Goal: Task Accomplishment & Management: Manage account settings

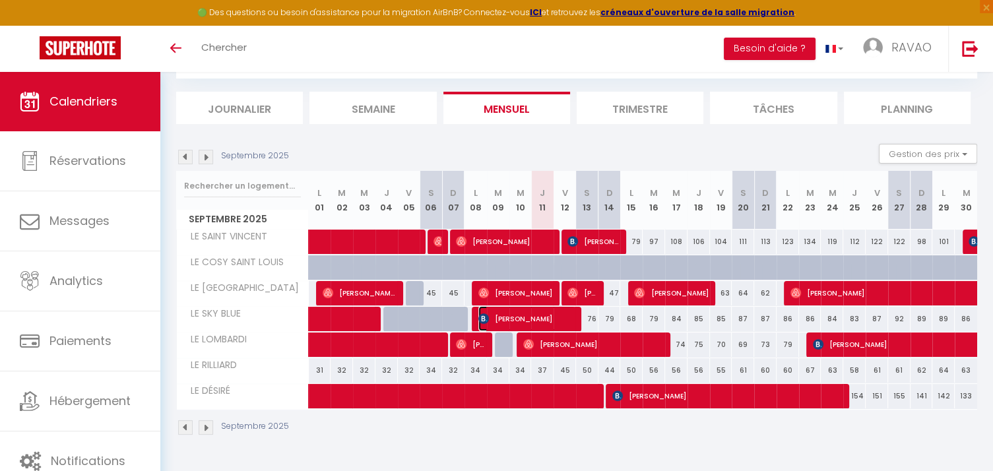
click at [499, 317] on span "[PERSON_NAME]" at bounding box center [526, 318] width 97 height 25
select select "OK"
select select "KO"
select select "0"
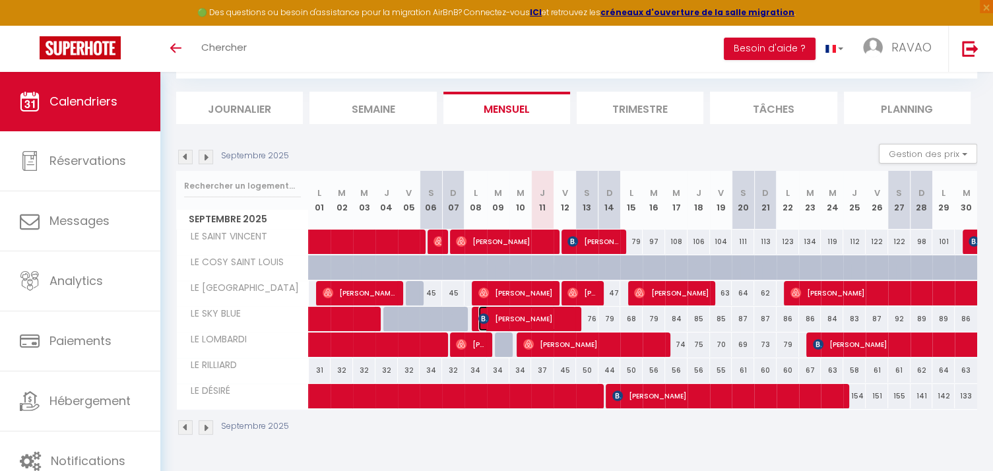
select select "1"
select select
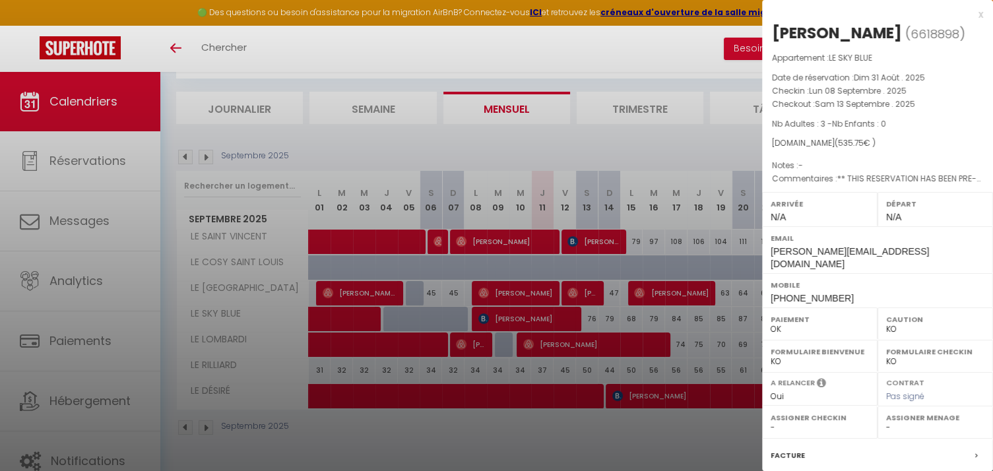
click at [193, 152] on div at bounding box center [496, 235] width 993 height 471
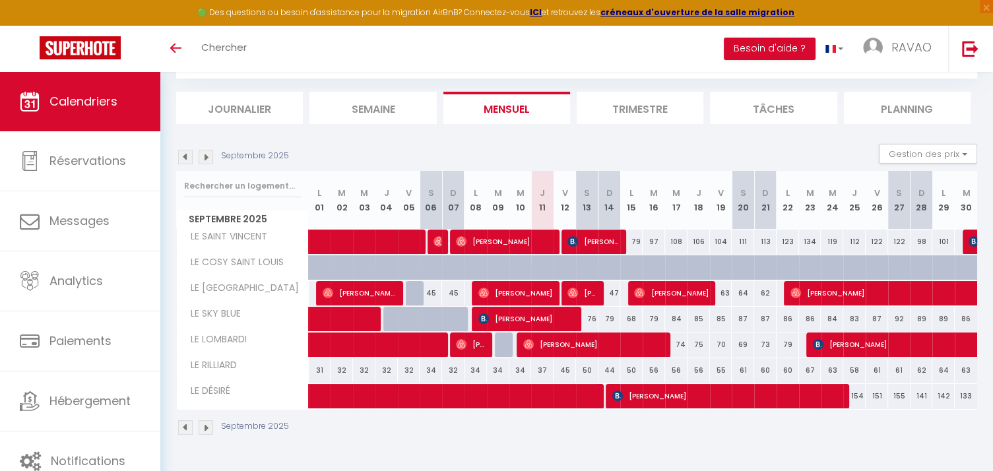
click at [188, 155] on img at bounding box center [185, 157] width 15 height 15
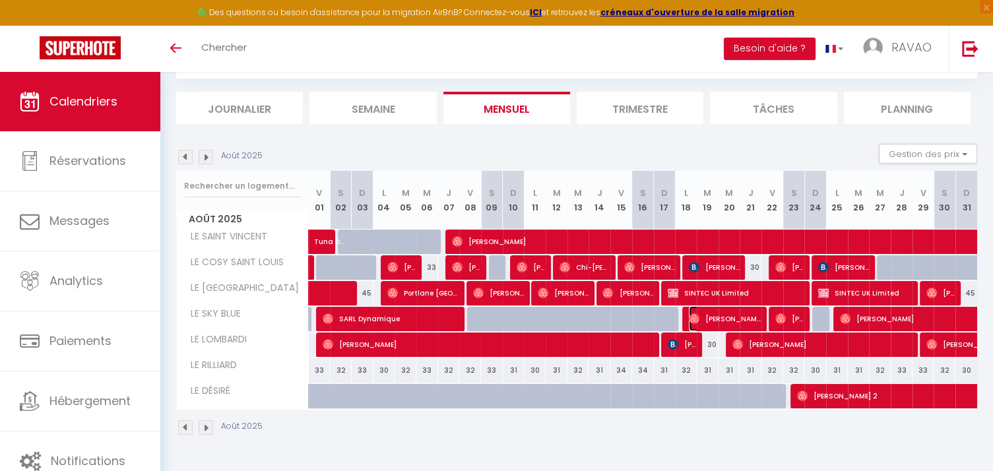
click at [717, 313] on span "[PERSON_NAME]" at bounding box center [725, 318] width 73 height 25
select select "OK"
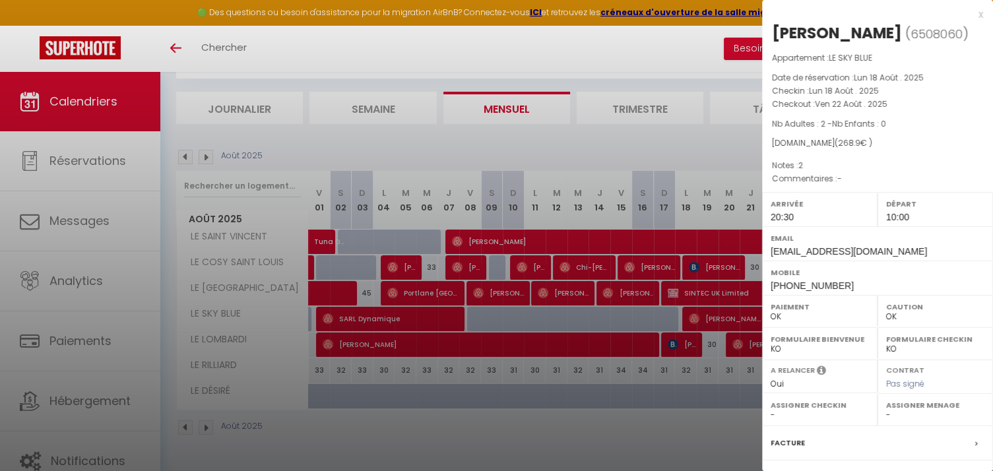
click at [635, 145] on div at bounding box center [496, 235] width 993 height 471
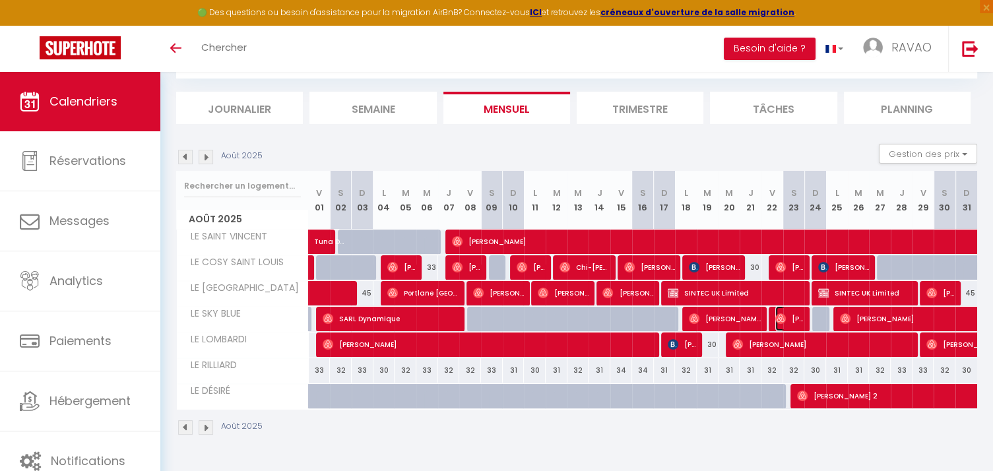
click at [786, 309] on span "[PERSON_NAME]" at bounding box center [789, 318] width 29 height 25
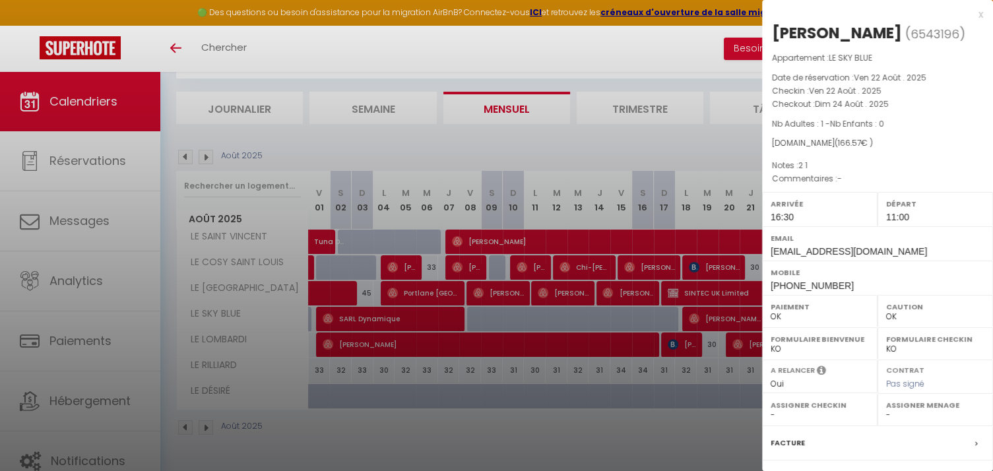
click at [644, 136] on div at bounding box center [496, 235] width 993 height 471
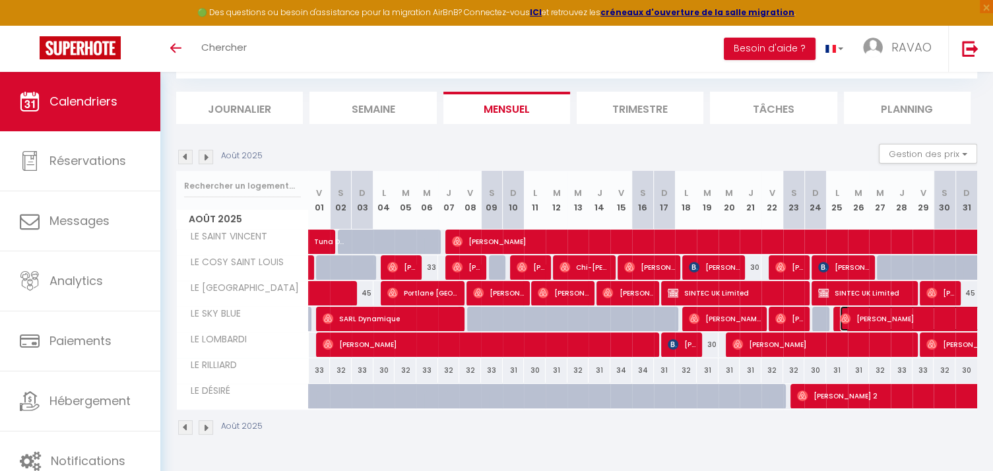
click at [902, 317] on span "[PERSON_NAME]" at bounding box center [991, 318] width 303 height 25
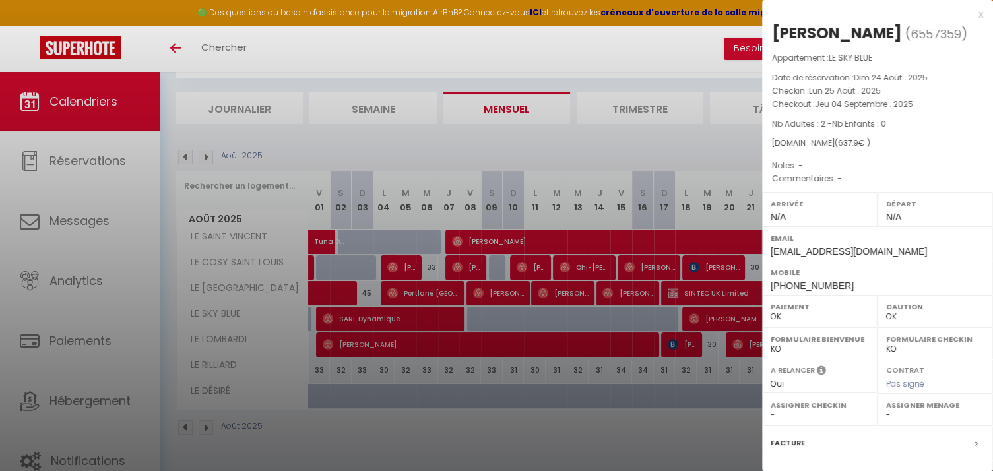
click at [652, 129] on div at bounding box center [496, 235] width 993 height 471
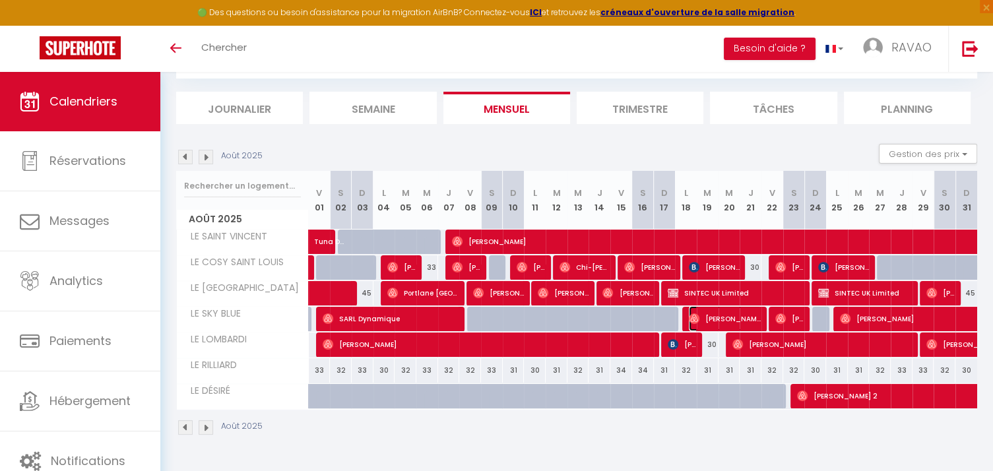
click at [707, 311] on span "[PERSON_NAME]" at bounding box center [725, 318] width 73 height 25
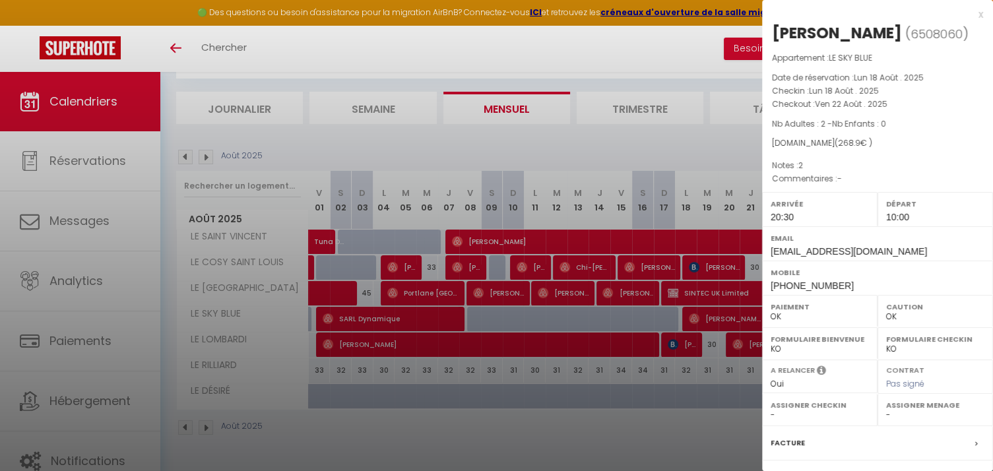
click at [643, 154] on div at bounding box center [496, 235] width 993 height 471
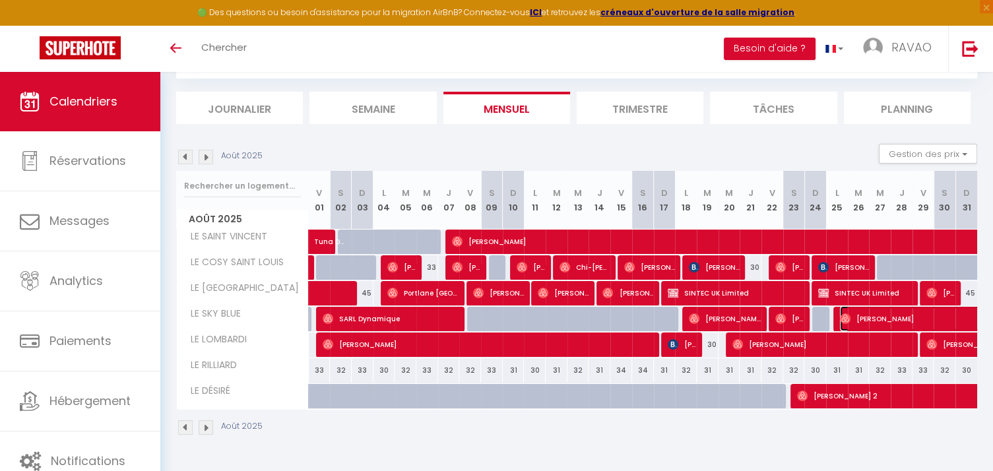
click at [895, 315] on span "[PERSON_NAME]" at bounding box center [991, 318] width 303 height 25
select select "0"
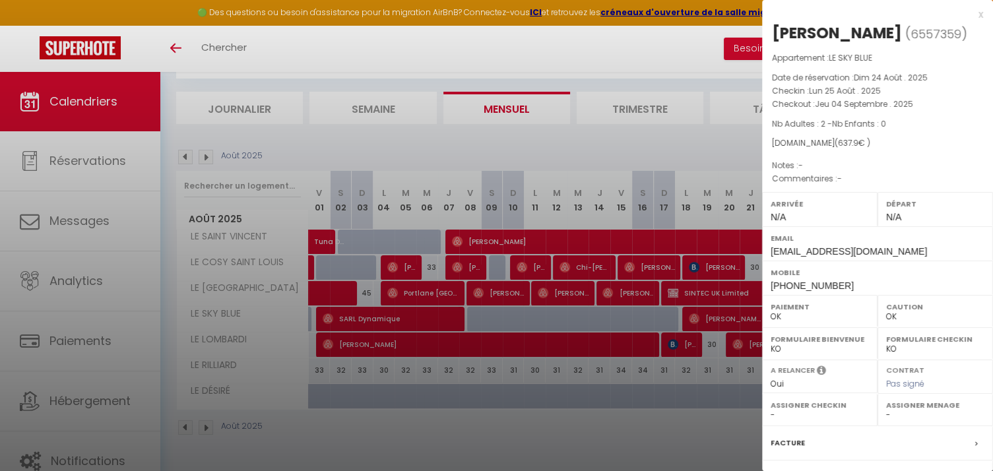
click at [658, 127] on div at bounding box center [496, 235] width 993 height 471
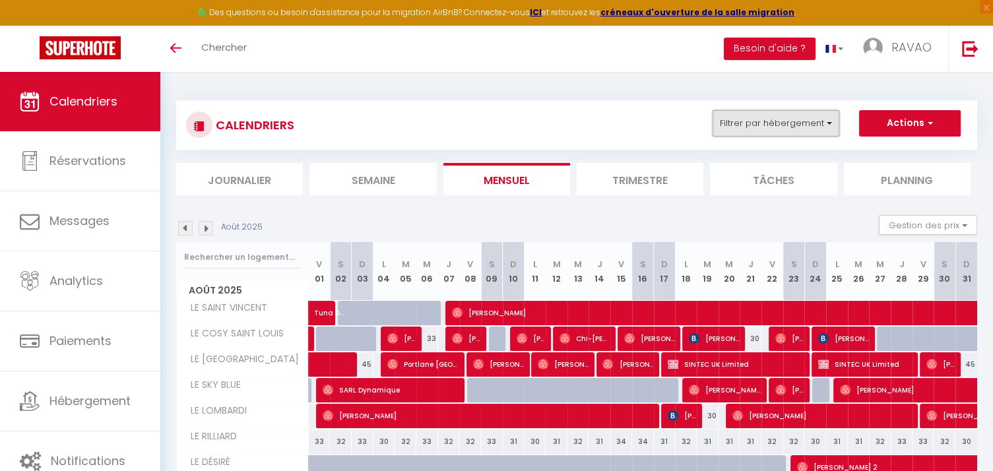
click at [810, 134] on button "Filtrer par hébergement" at bounding box center [776, 123] width 127 height 26
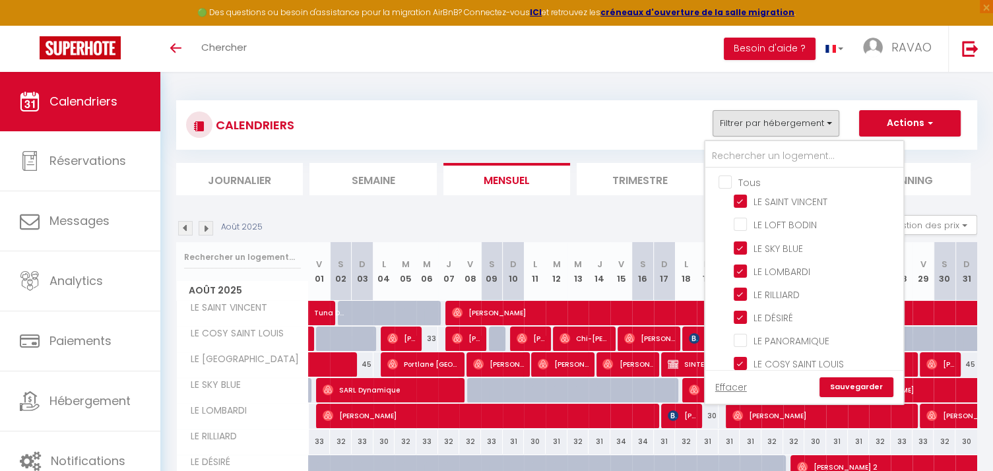
click at [734, 181] on input "Tous" at bounding box center [817, 181] width 198 height 13
checkbox input "true"
click at [734, 183] on input "Tous" at bounding box center [817, 181] width 198 height 13
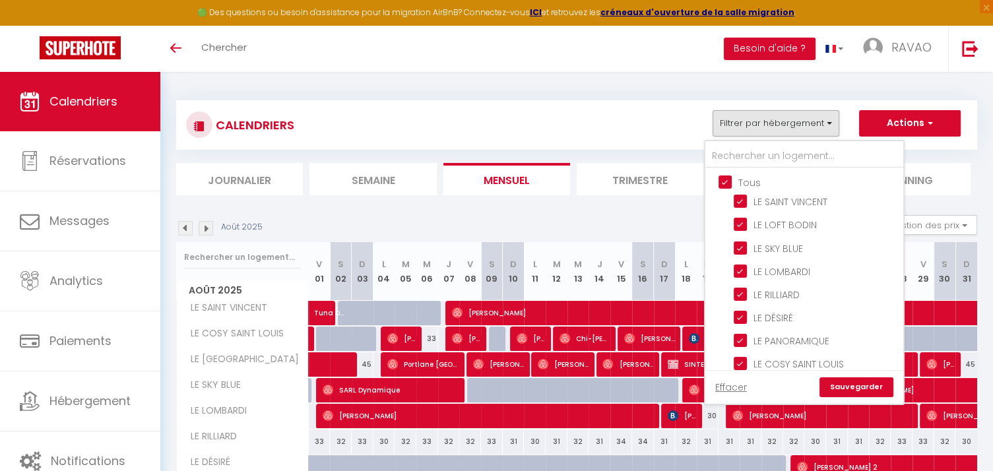
checkbox input "false"
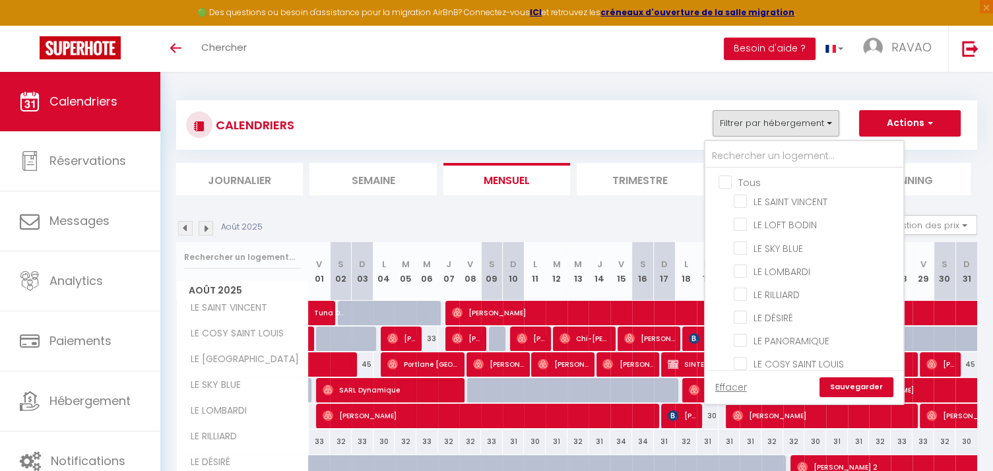
checkbox input "false"
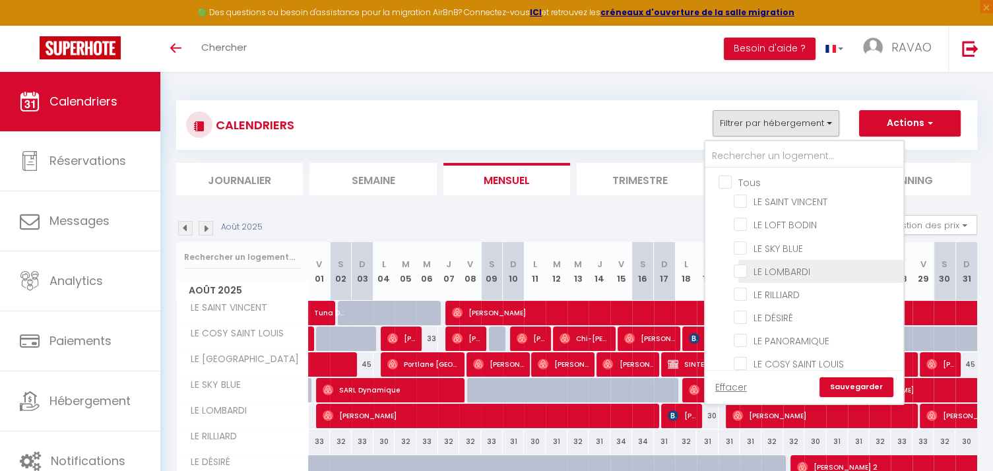
click at [743, 268] on input "LE LOMBARDI" at bounding box center [816, 270] width 165 height 13
checkbox input "true"
click at [850, 385] on link "Sauvegarder" at bounding box center [856, 387] width 74 height 20
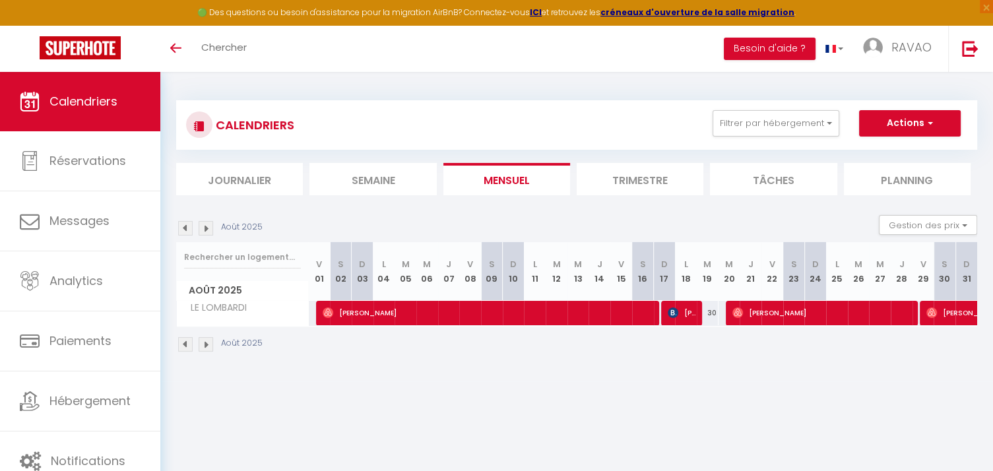
click at [191, 230] on img at bounding box center [185, 228] width 15 height 15
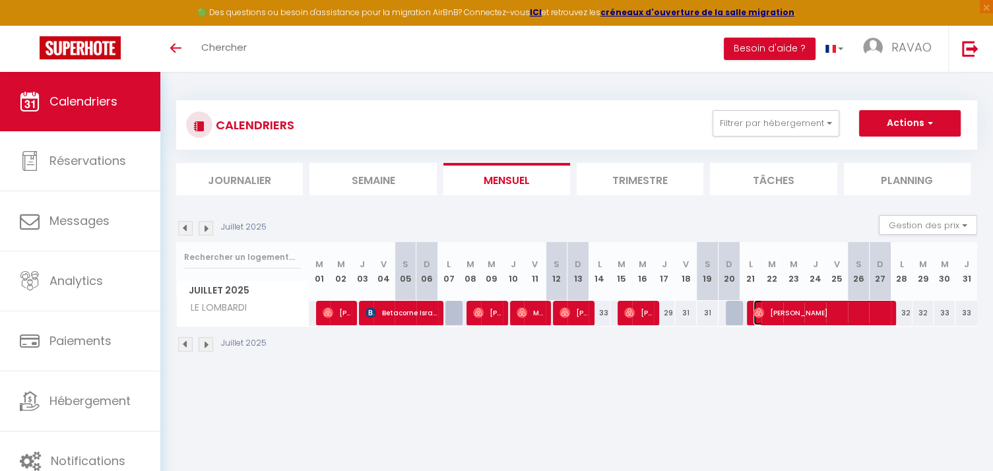
click at [800, 315] on span "[PERSON_NAME]" at bounding box center [822, 312] width 138 height 25
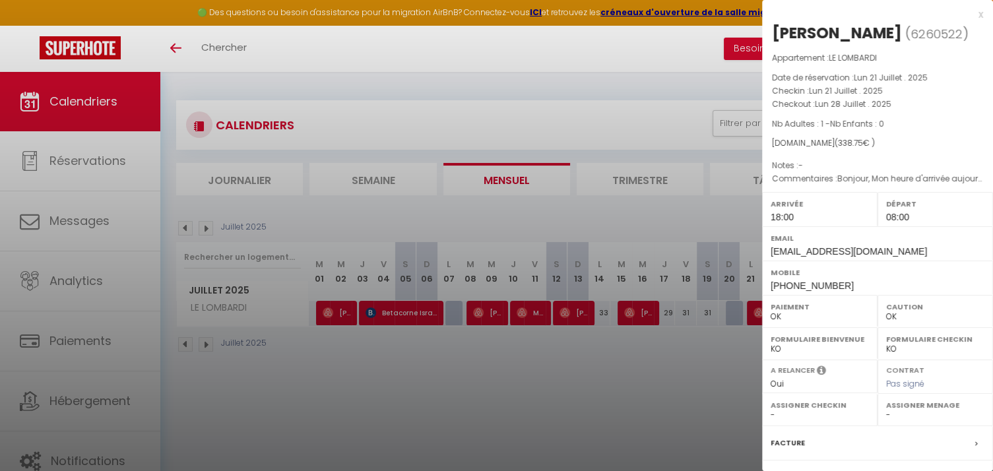
drag, startPoint x: 662, startPoint y: 362, endPoint x: 621, endPoint y: 359, distance: 41.7
click at [662, 363] on div at bounding box center [496, 235] width 993 height 471
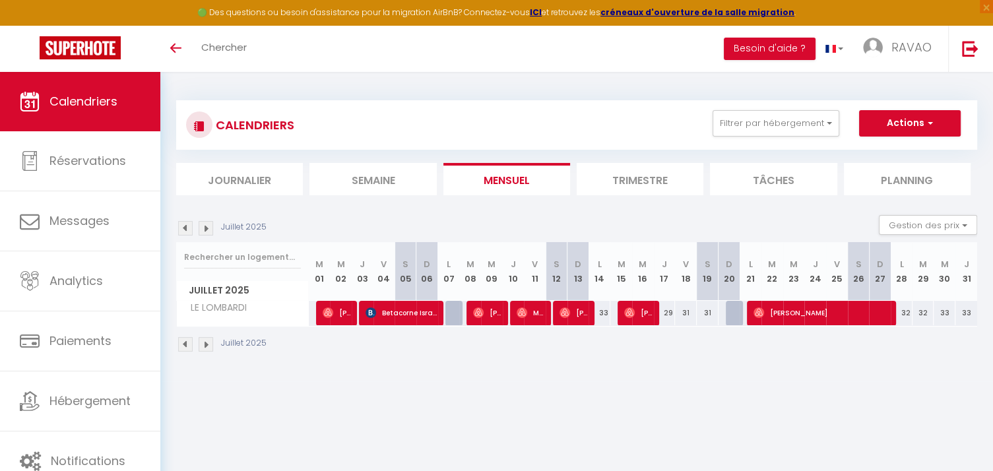
click at [208, 348] on img at bounding box center [206, 344] width 15 height 15
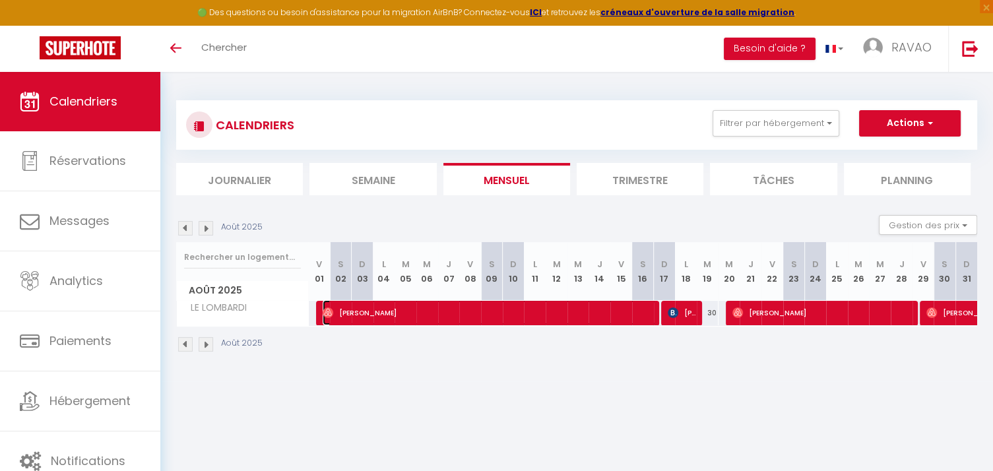
click at [507, 317] on span "[PERSON_NAME]" at bounding box center [490, 312] width 334 height 25
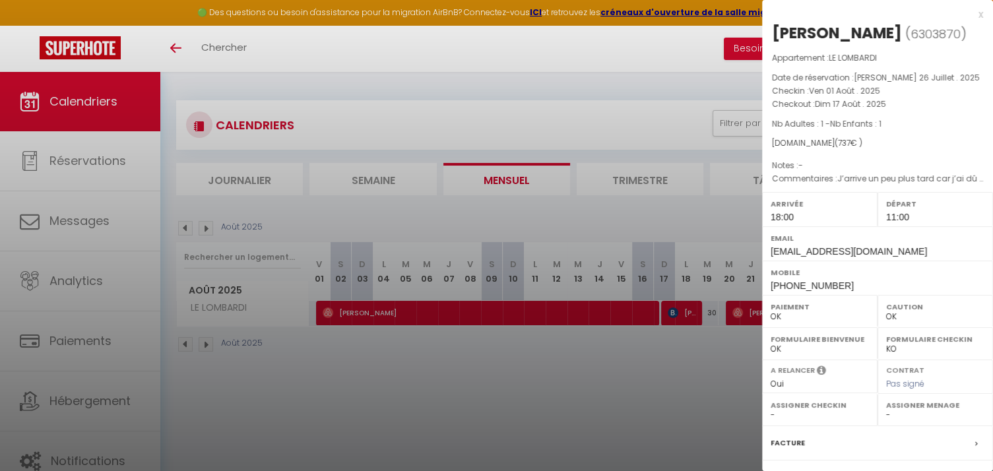
click at [507, 317] on div at bounding box center [496, 235] width 993 height 471
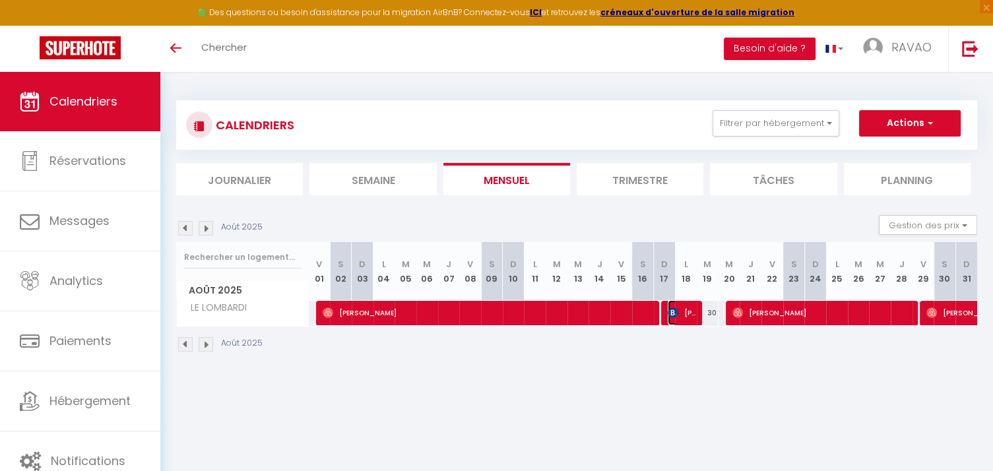
click at [687, 317] on span "[PERSON_NAME]" at bounding box center [682, 312] width 29 height 25
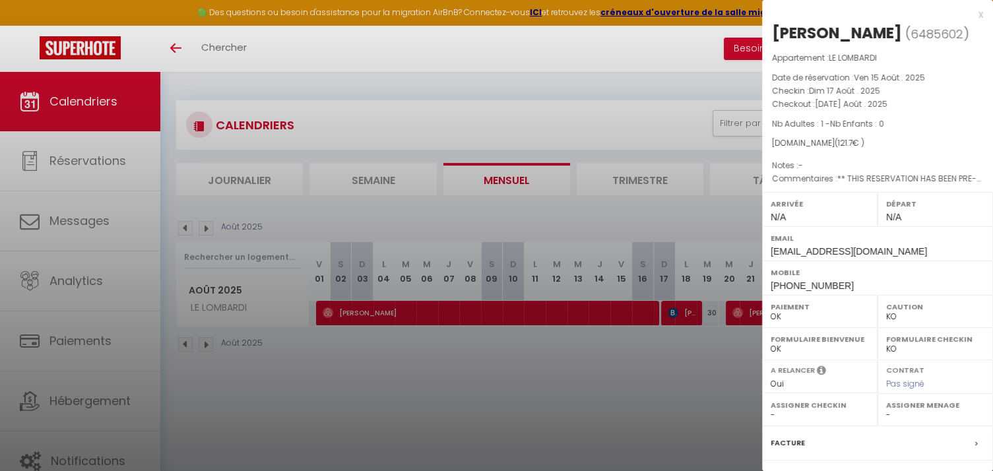
click at [646, 368] on div at bounding box center [496, 235] width 993 height 471
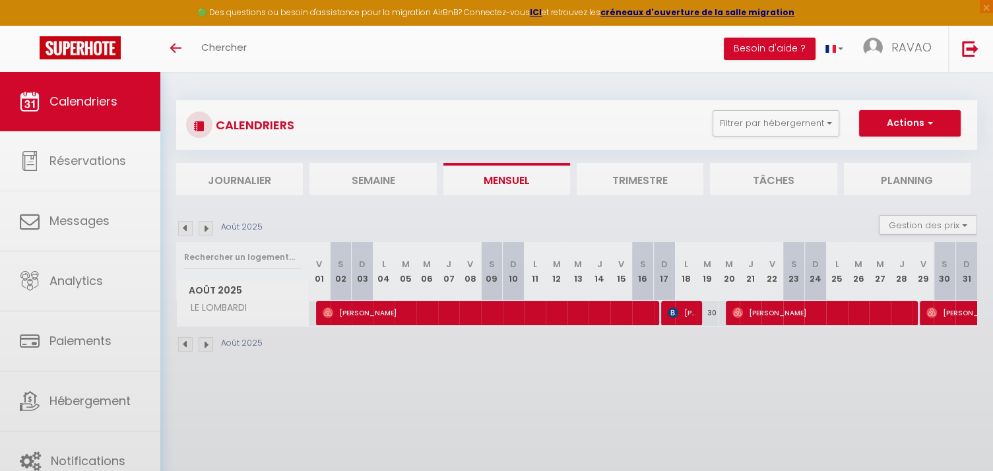
click at [767, 317] on body "🟢 Des questions ou besoin d'assistance pour la migration AirBnB? Connectez-vous…" at bounding box center [496, 307] width 993 height 471
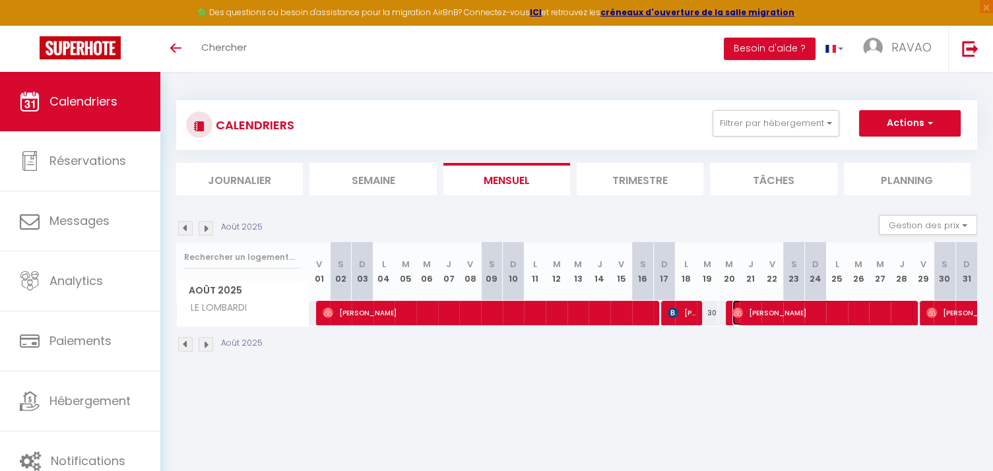
click at [767, 317] on span "[PERSON_NAME]" at bounding box center [822, 312] width 181 height 25
select select "OK"
select select "1"
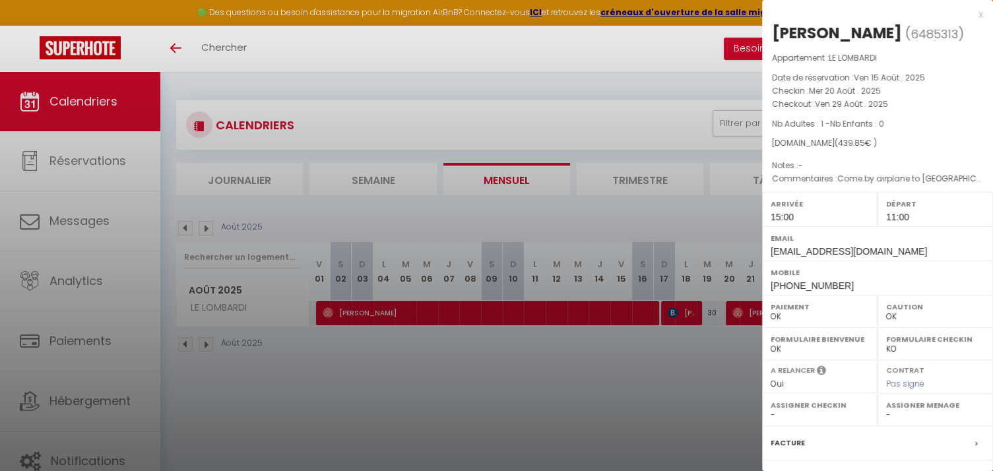
drag, startPoint x: 638, startPoint y: 364, endPoint x: 646, endPoint y: 365, distance: 8.0
click at [638, 364] on div at bounding box center [496, 235] width 993 height 471
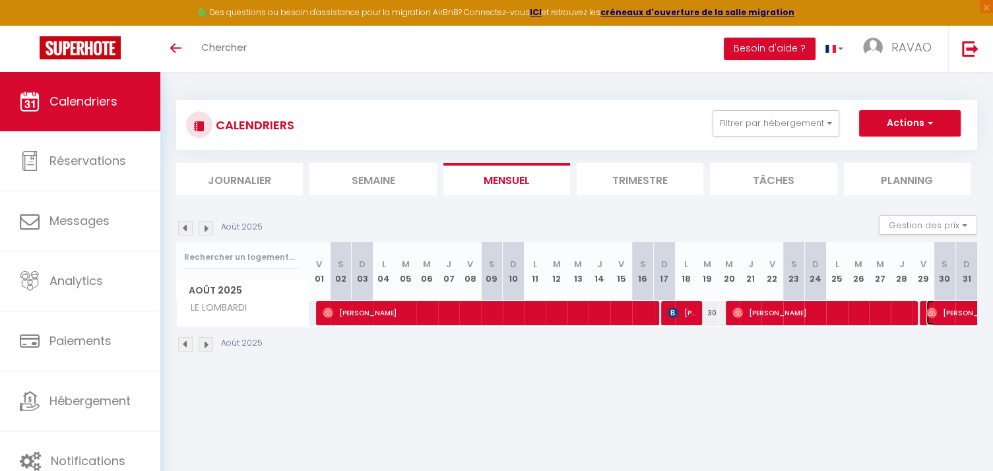
click at [930, 314] on img at bounding box center [931, 312] width 11 height 11
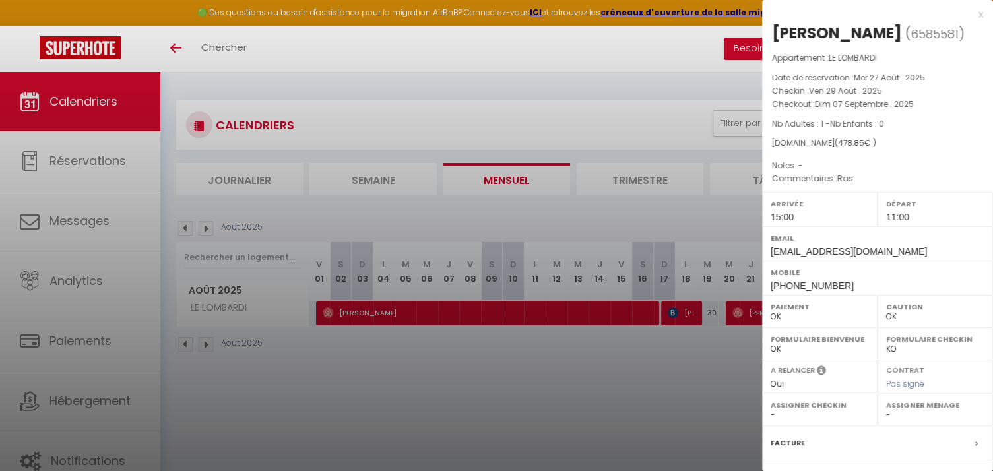
click at [581, 379] on div at bounding box center [496, 235] width 993 height 471
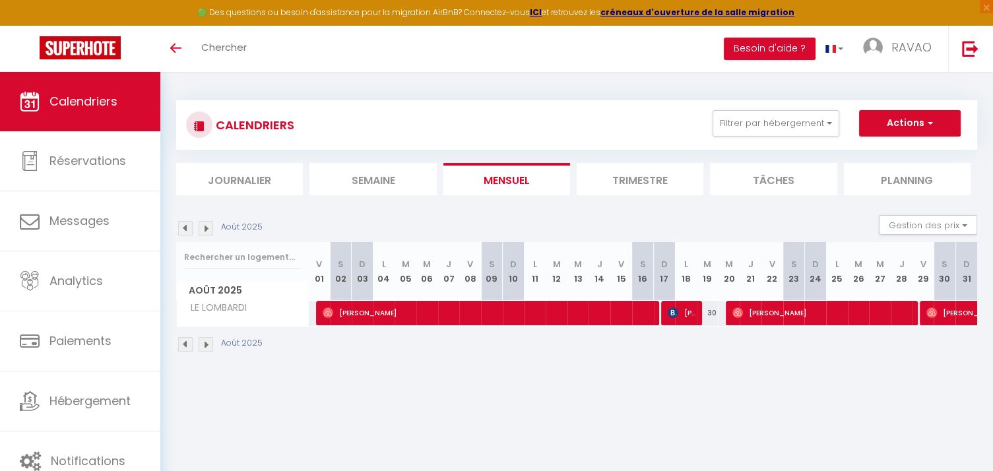
click at [210, 229] on img at bounding box center [206, 228] width 15 height 15
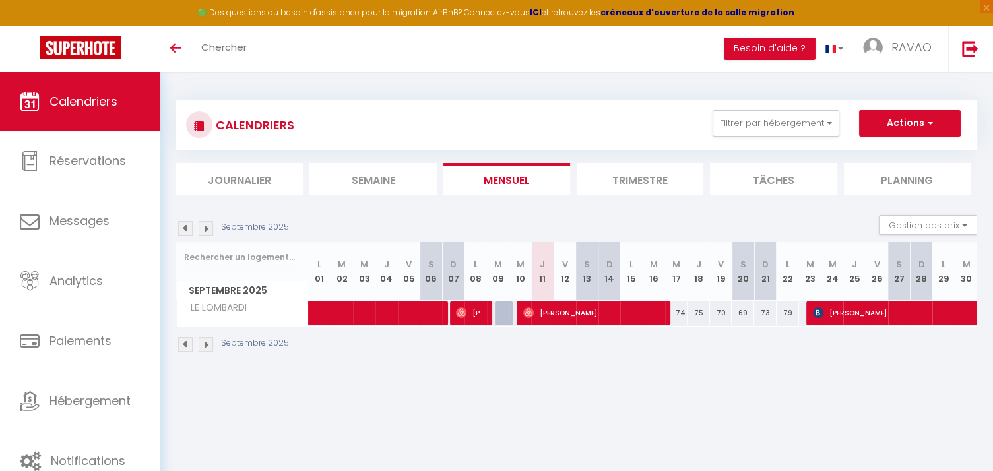
click at [189, 348] on img at bounding box center [185, 344] width 15 height 15
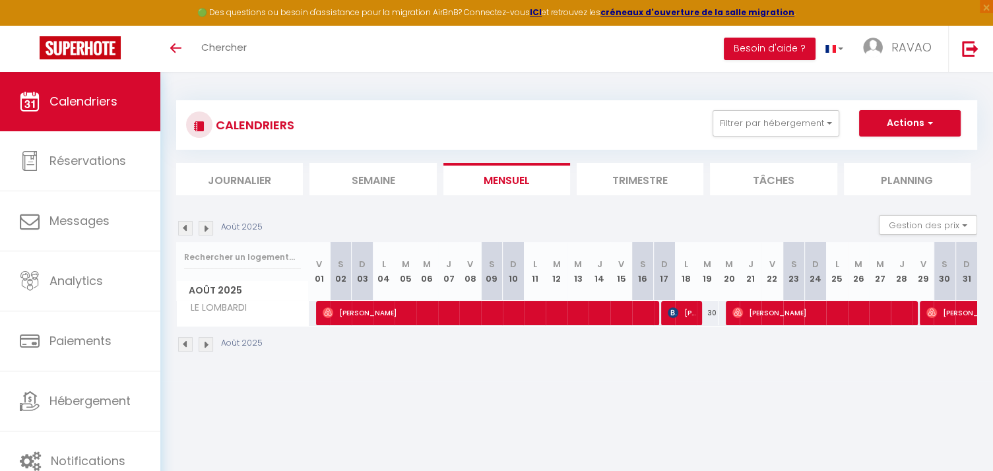
click at [207, 344] on img at bounding box center [206, 344] width 15 height 15
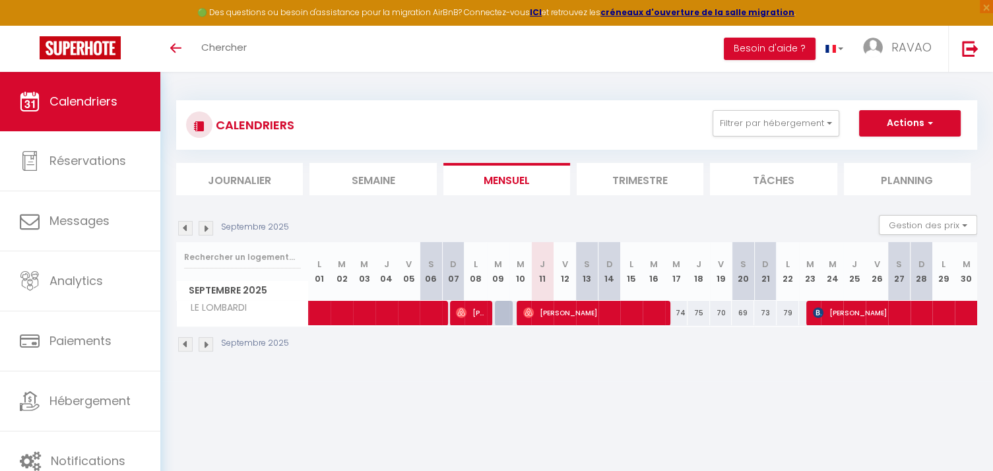
click at [185, 346] on img at bounding box center [185, 344] width 15 height 15
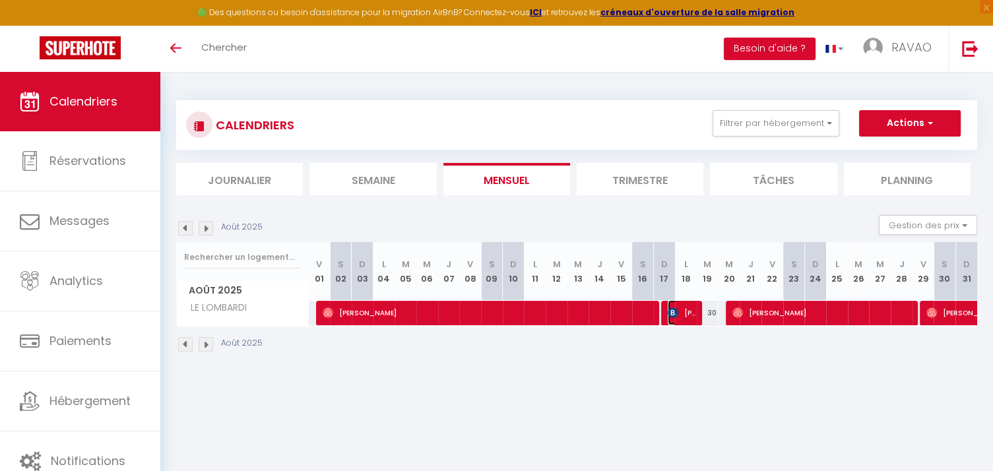
click at [683, 307] on span "[PERSON_NAME]" at bounding box center [682, 312] width 29 height 25
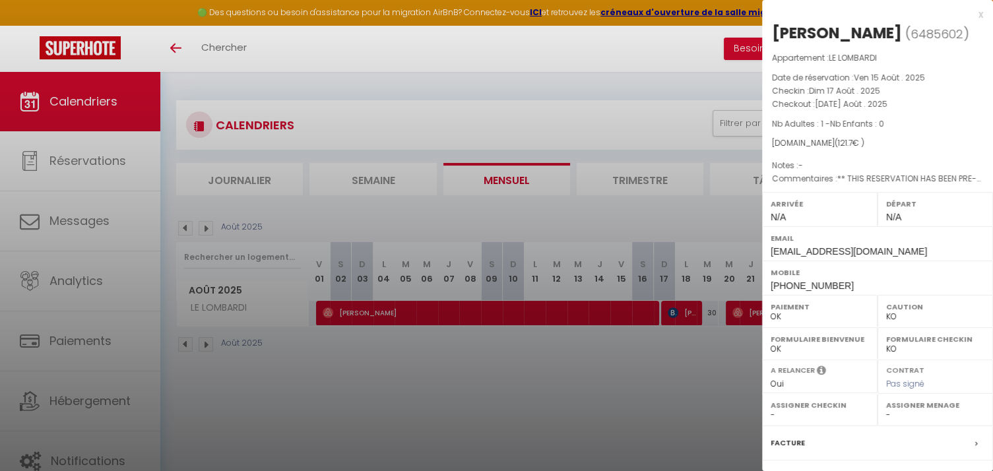
click at [621, 391] on div at bounding box center [496, 235] width 993 height 471
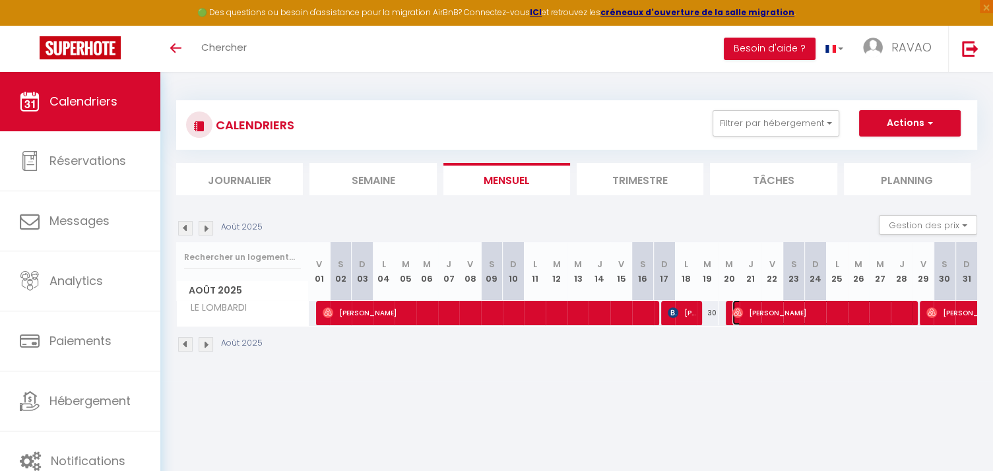
click at [839, 312] on span "[PERSON_NAME]" at bounding box center [822, 312] width 181 height 25
select select "OK"
select select "1"
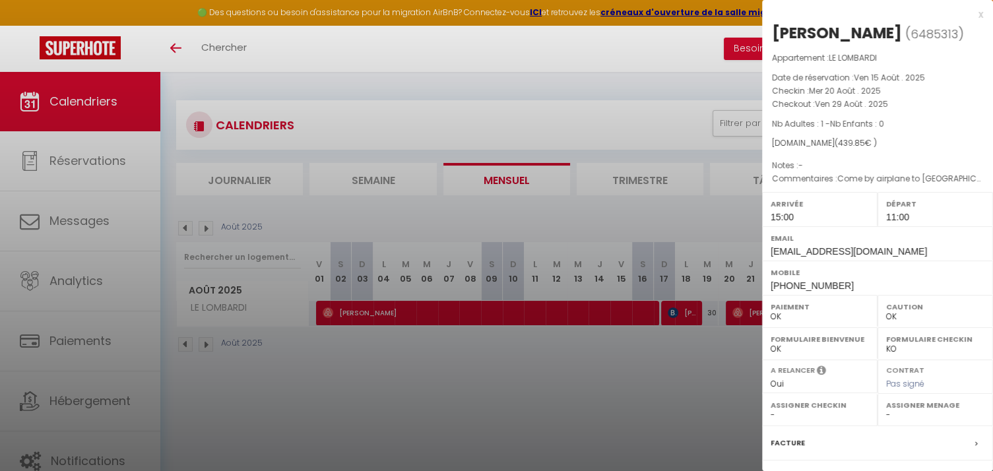
click at [590, 402] on div at bounding box center [496, 235] width 993 height 471
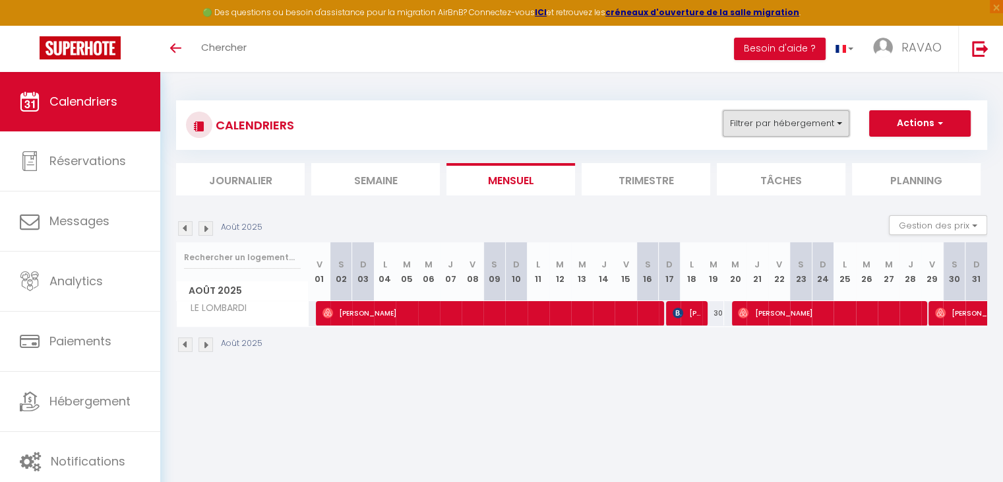
click at [806, 127] on button "Filtrer par hébergement" at bounding box center [786, 123] width 127 height 26
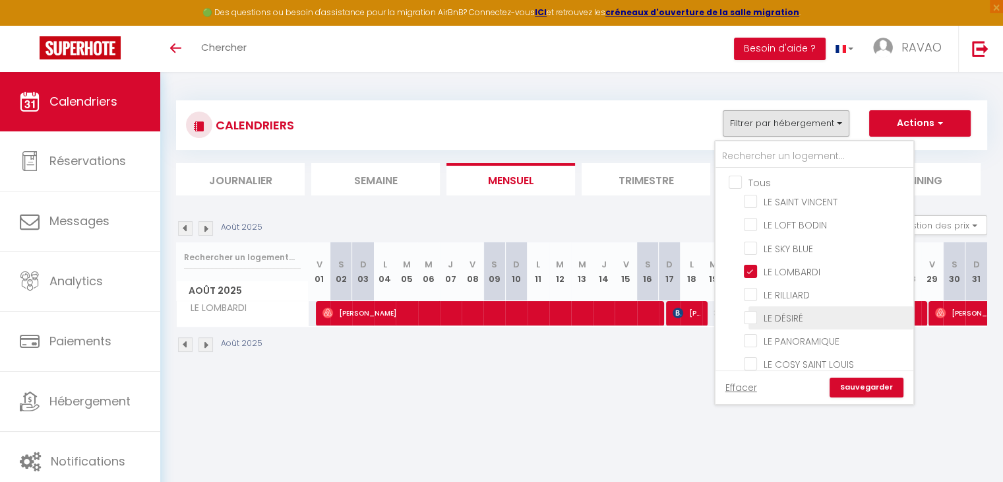
click at [754, 310] on input "LE DÉSIRÉ" at bounding box center [826, 316] width 165 height 13
checkbox input "true"
drag, startPoint x: 749, startPoint y: 269, endPoint x: 778, endPoint y: 296, distance: 40.2
click at [749, 269] on input "LE LOMBARDI" at bounding box center [826, 270] width 165 height 13
checkbox input "false"
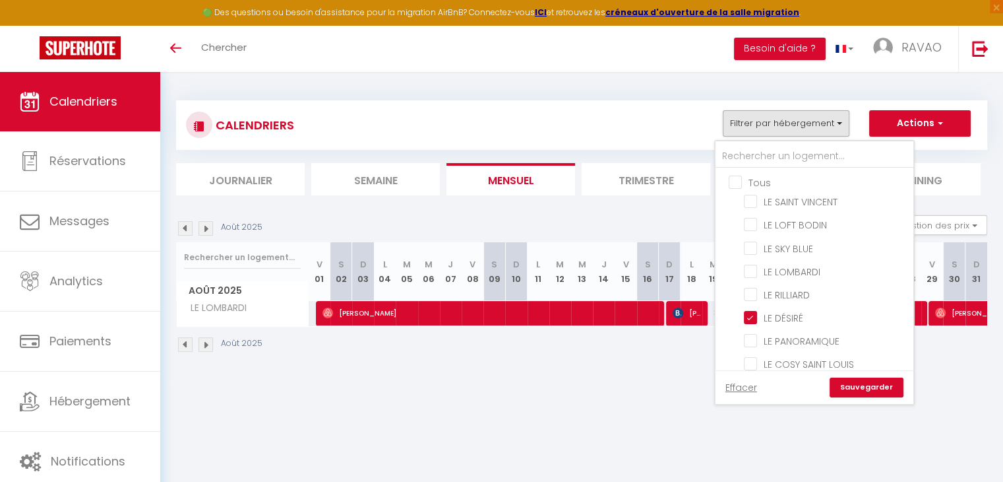
click at [862, 383] on link "Sauvegarder" at bounding box center [867, 387] width 74 height 20
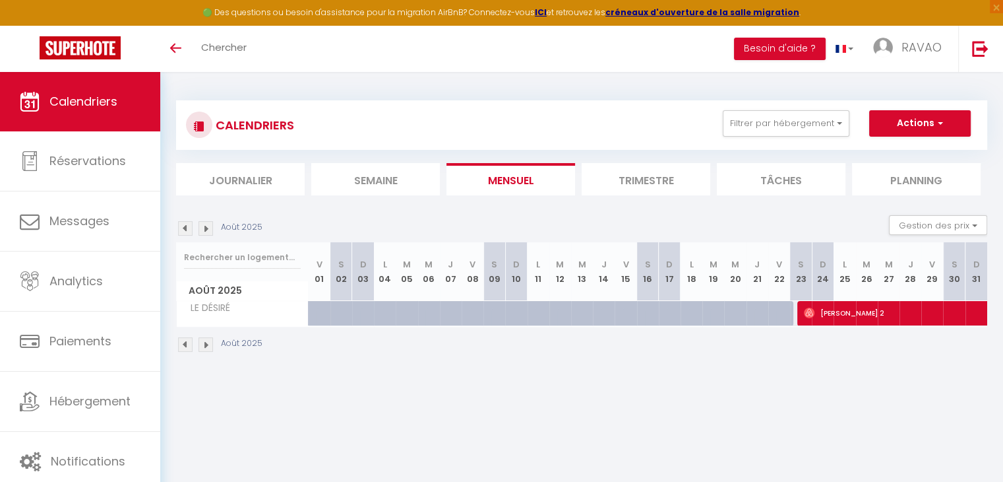
click at [188, 342] on img at bounding box center [185, 344] width 15 height 15
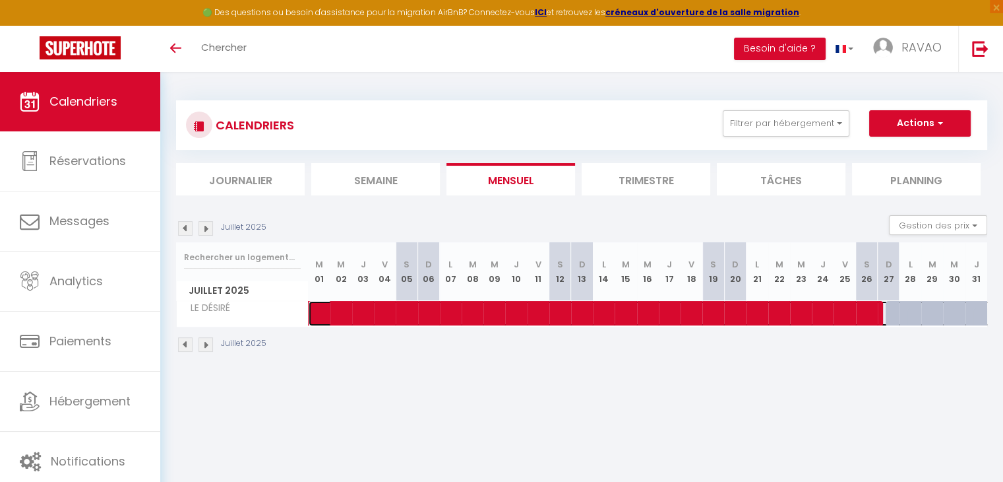
click at [330, 314] on span at bounding box center [717, 313] width 789 height 25
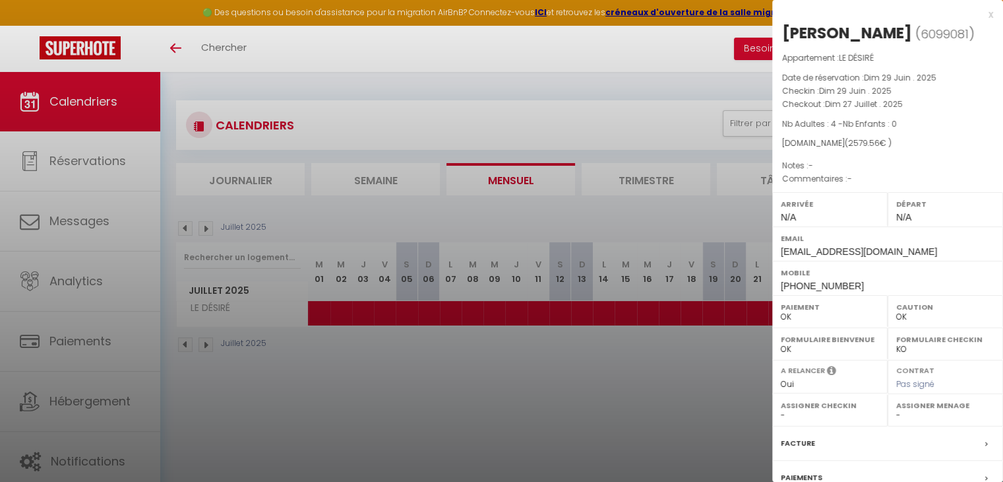
drag, startPoint x: 331, startPoint y: 401, endPoint x: 311, endPoint y: 388, distance: 23.2
click at [331, 402] on div at bounding box center [501, 241] width 1003 height 482
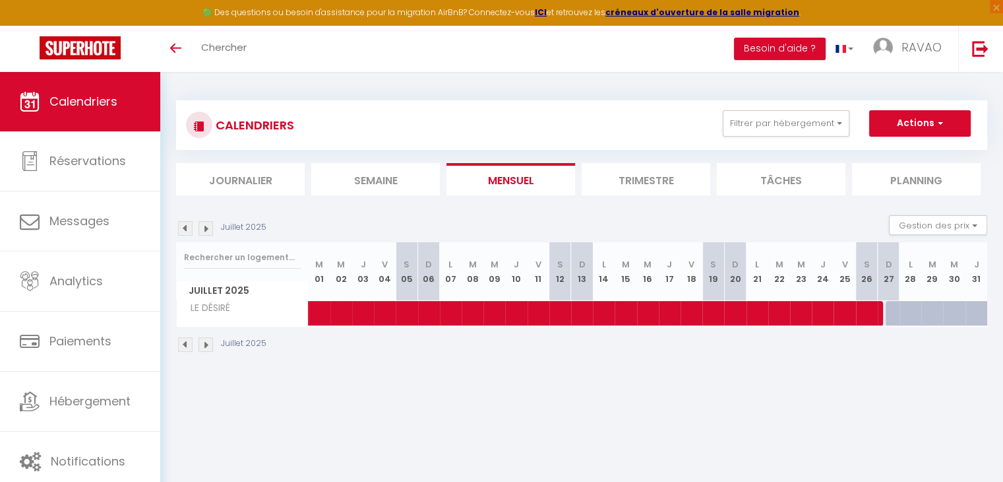
click at [201, 344] on img at bounding box center [206, 344] width 15 height 15
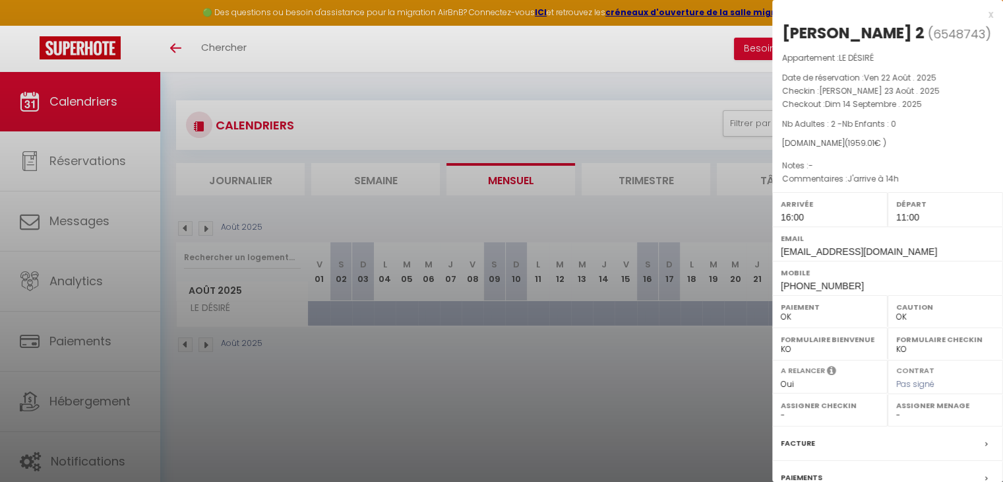
click at [636, 378] on div at bounding box center [501, 241] width 1003 height 482
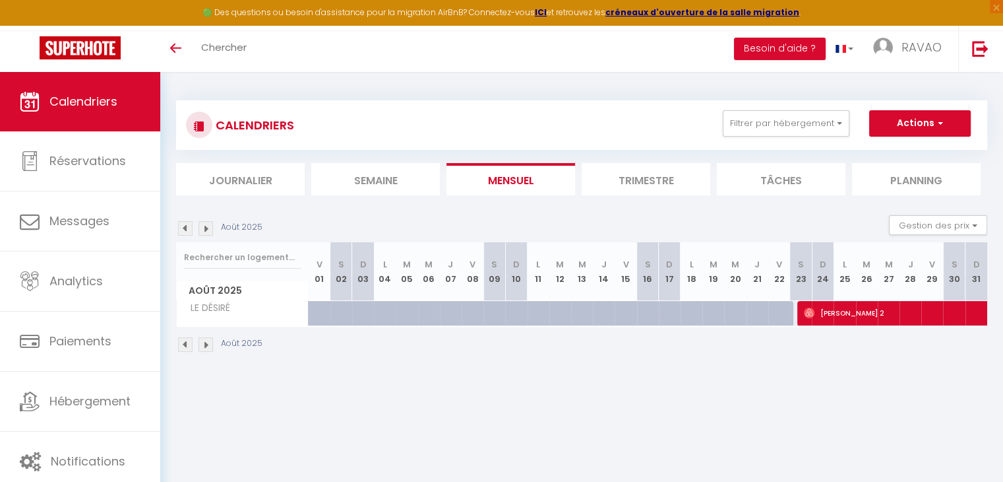
click at [206, 339] on img at bounding box center [206, 344] width 15 height 15
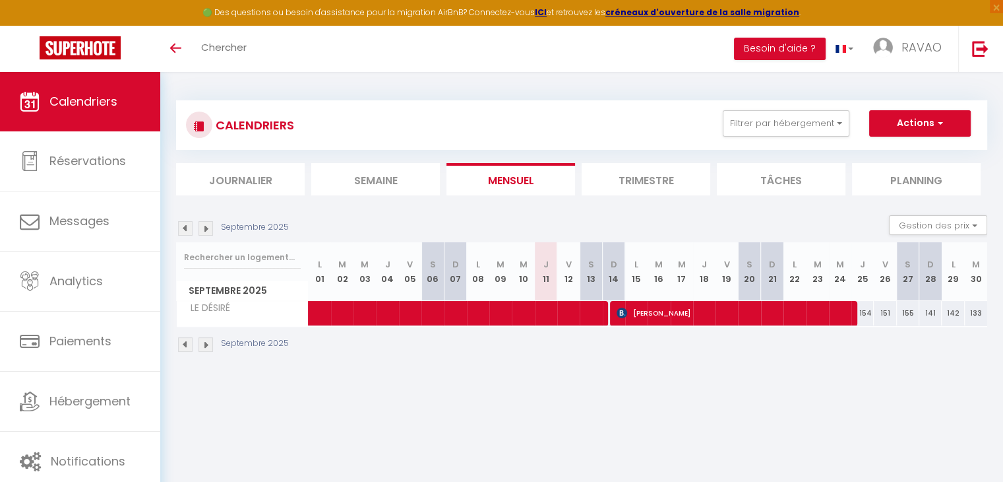
click at [180, 348] on img at bounding box center [185, 344] width 15 height 15
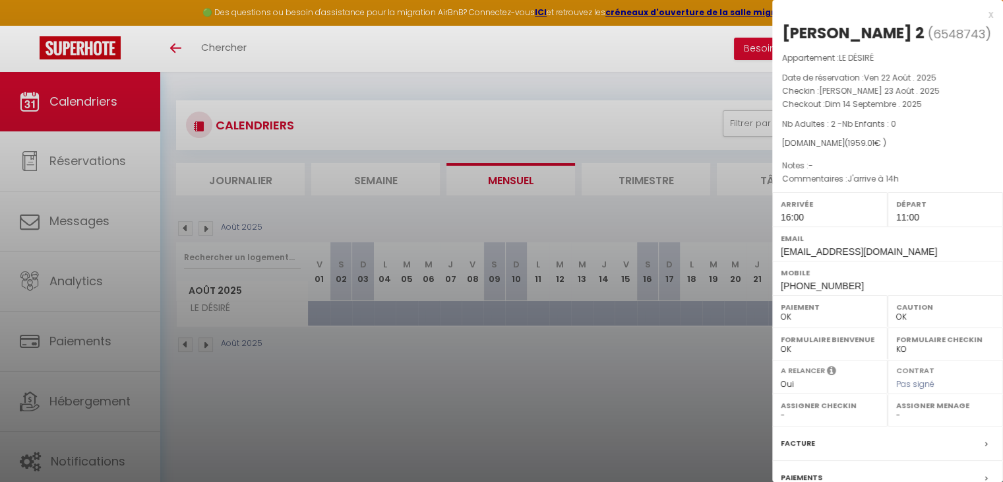
click at [674, 360] on div at bounding box center [501, 241] width 1003 height 482
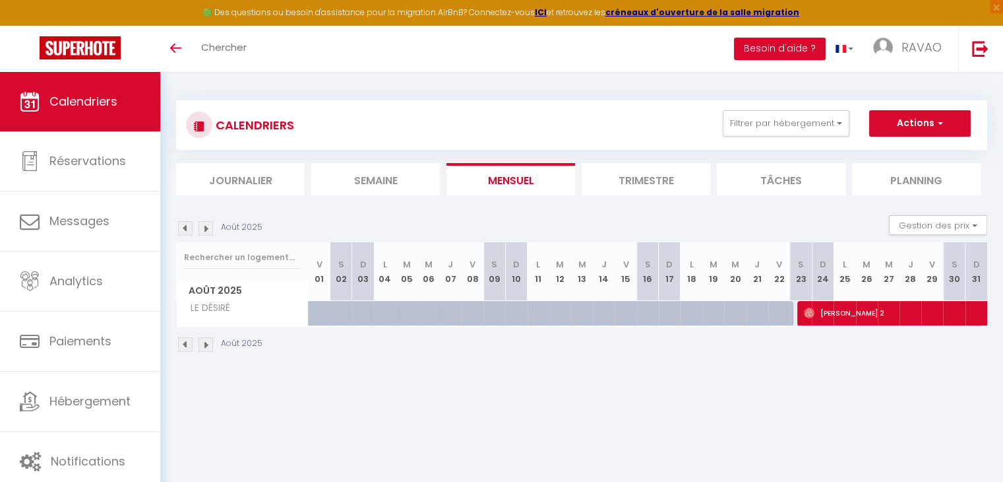
click at [211, 341] on img at bounding box center [206, 344] width 15 height 15
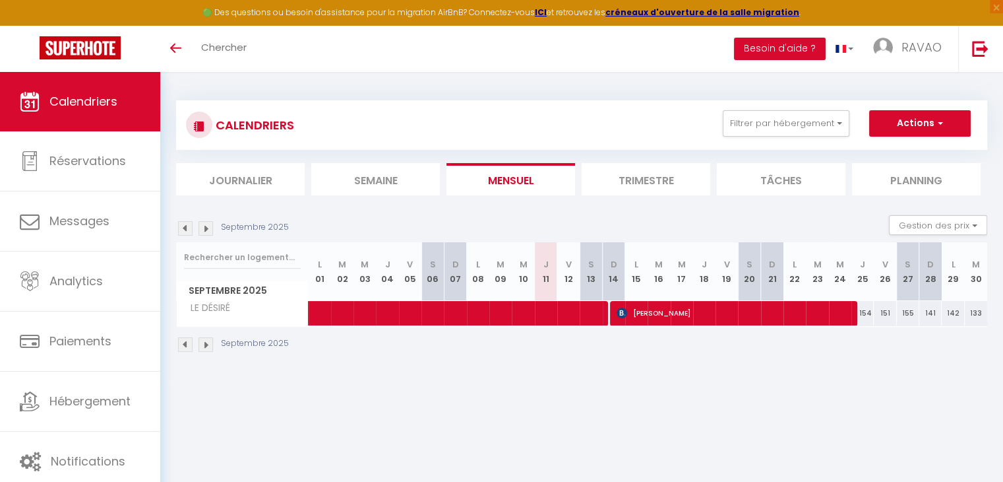
click at [185, 340] on img at bounding box center [185, 344] width 15 height 15
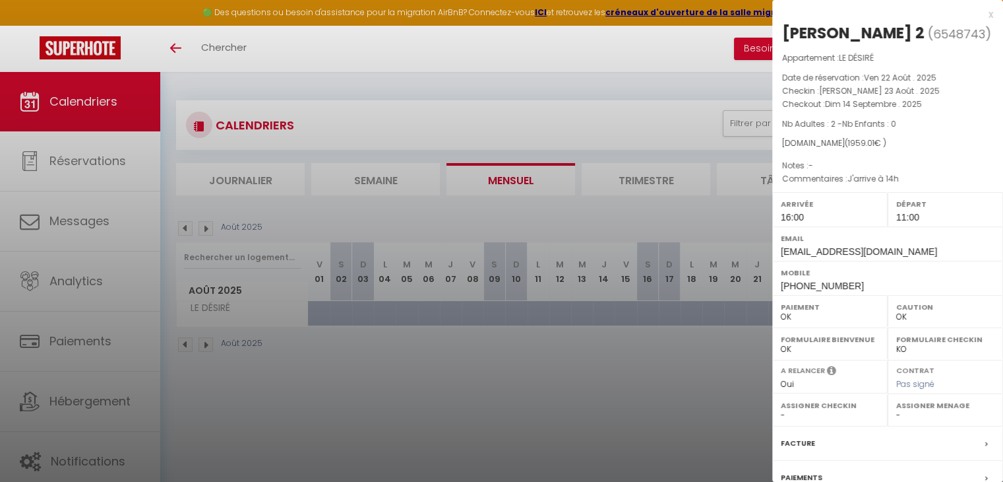
click at [724, 368] on div at bounding box center [501, 241] width 1003 height 482
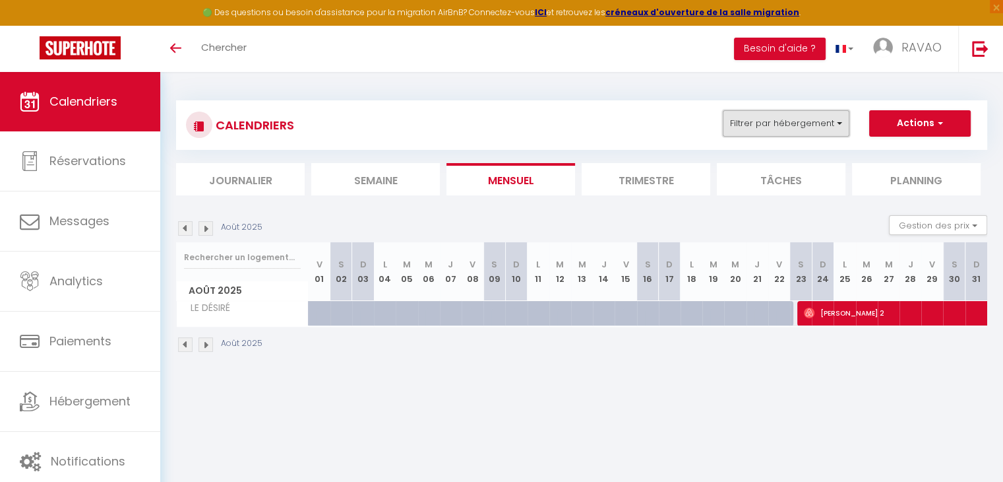
click at [808, 133] on button "Filtrer par hébergement" at bounding box center [786, 123] width 127 height 26
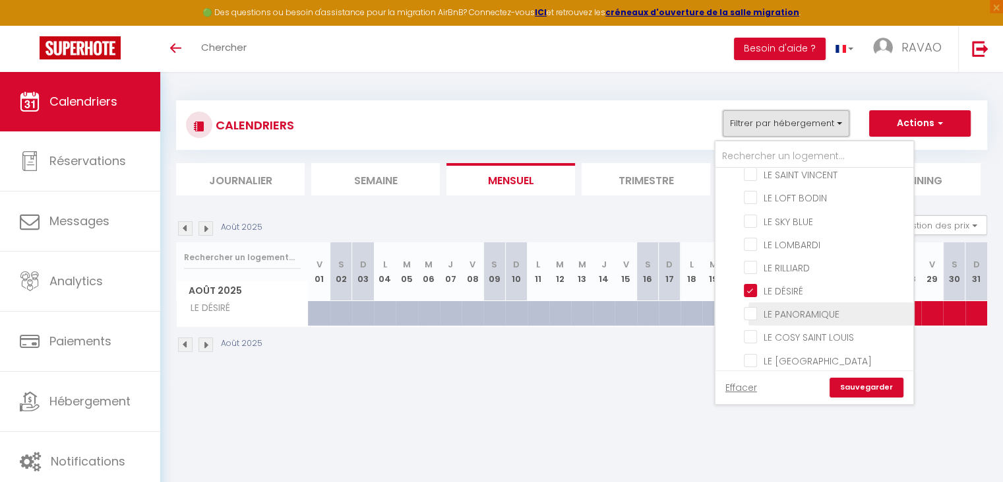
scroll to position [29, 0]
click at [753, 350] on input "LE [GEOGRAPHIC_DATA]" at bounding box center [826, 356] width 165 height 13
checkbox input "true"
click at [757, 290] on label "LE DÉSIRÉ" at bounding box center [780, 289] width 46 height 15
click at [749, 290] on input "LE DÉSIRÉ" at bounding box center [826, 287] width 165 height 13
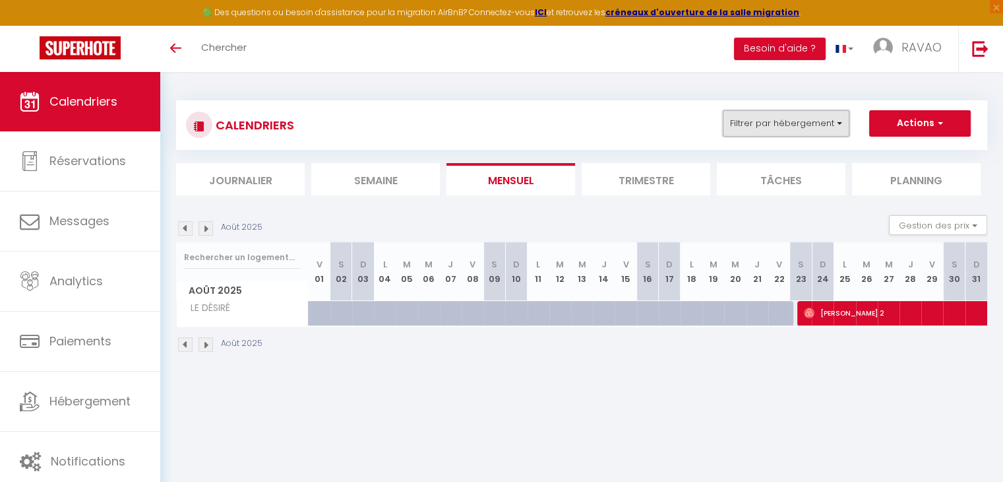
click at [798, 129] on button "Filtrer par hébergement" at bounding box center [786, 123] width 127 height 26
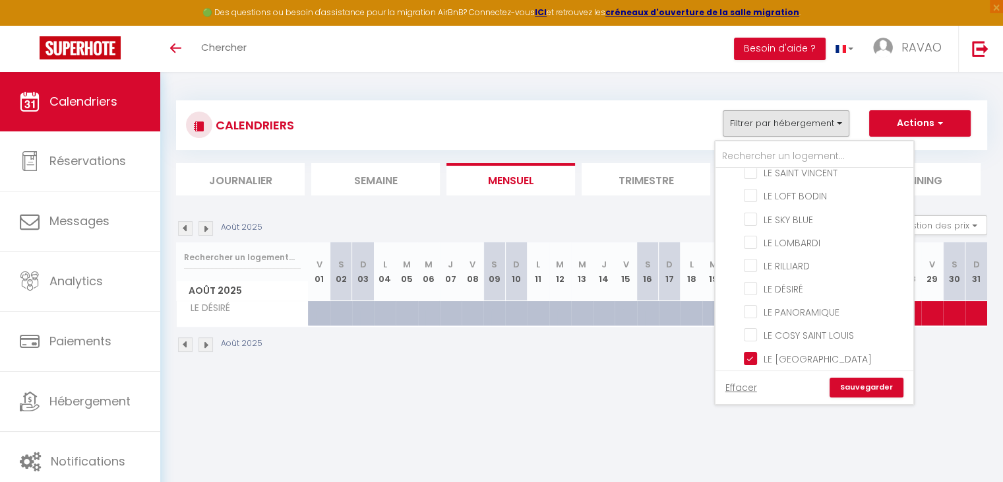
click at [862, 388] on link "Sauvegarder" at bounding box center [867, 387] width 74 height 20
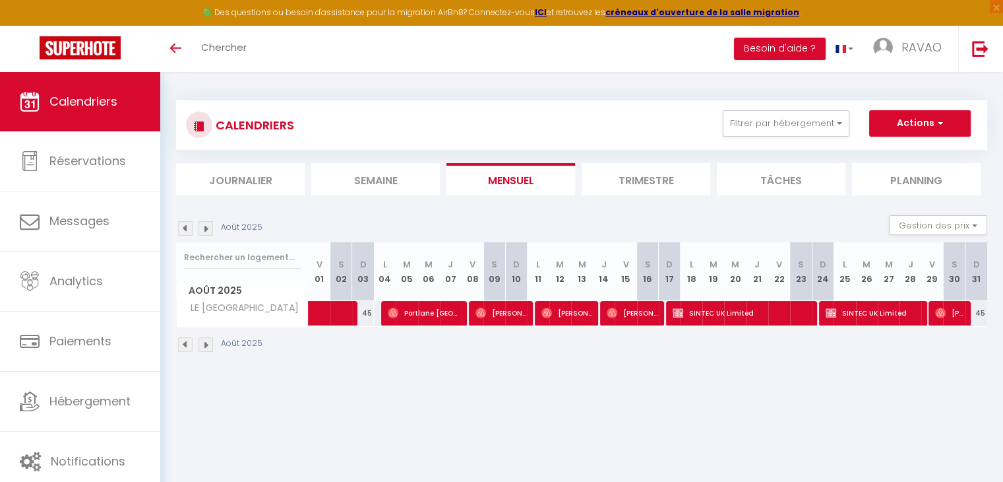
click at [177, 346] on div "Août 2025" at bounding box center [221, 344] width 90 height 15
click at [187, 348] on img at bounding box center [185, 344] width 15 height 15
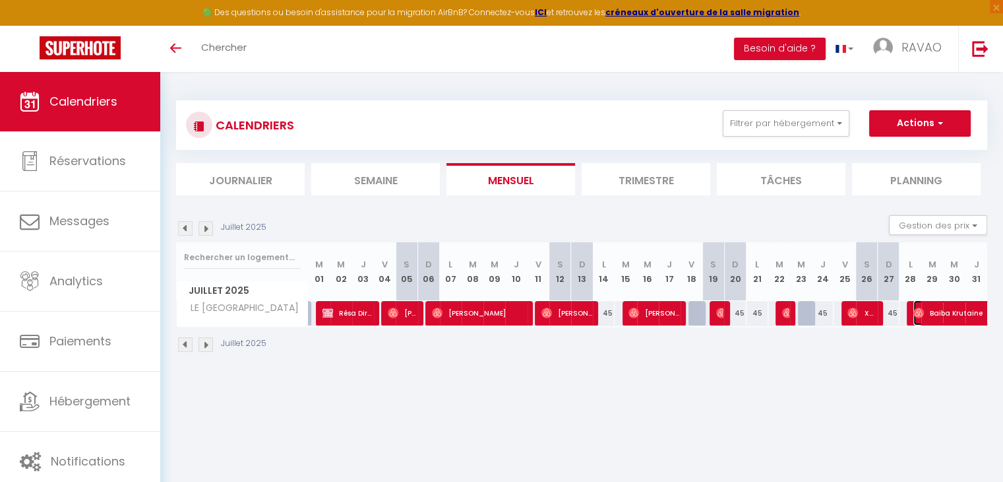
click at [932, 318] on span "Baiba Krutaine" at bounding box center [1005, 312] width 182 height 25
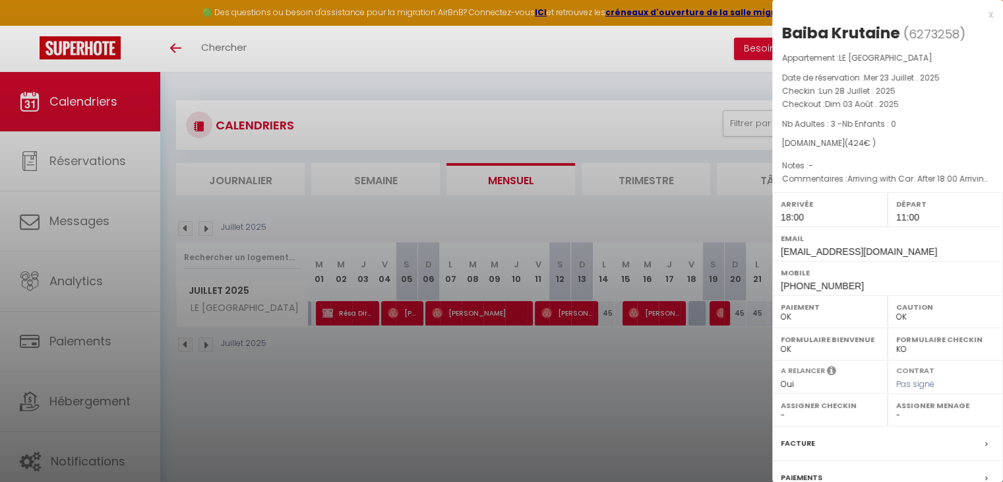
click at [662, 380] on div at bounding box center [501, 241] width 1003 height 482
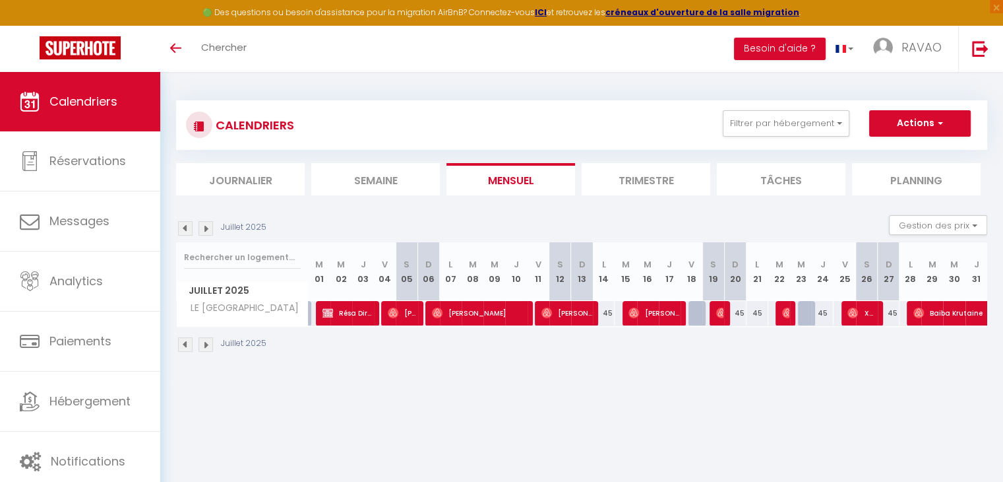
click at [201, 343] on img at bounding box center [206, 344] width 15 height 15
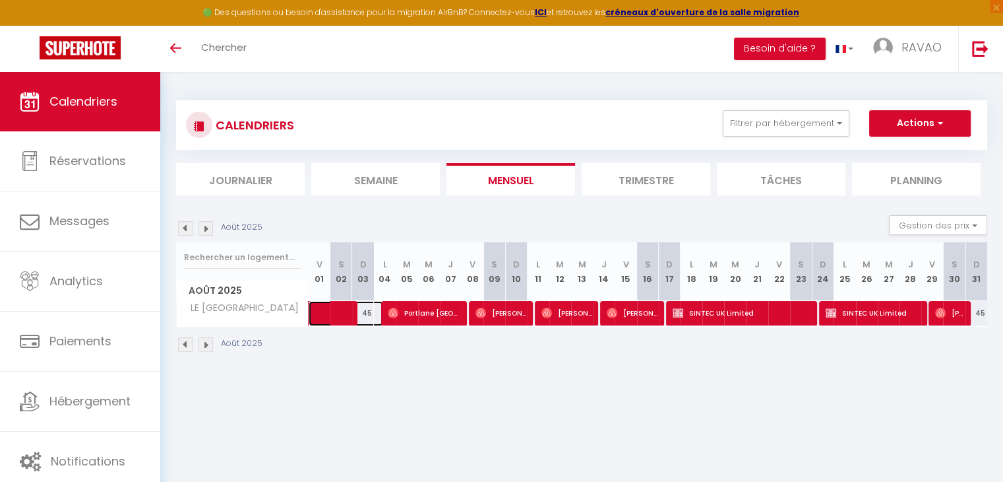
click at [336, 309] on span at bounding box center [353, 313] width 61 height 25
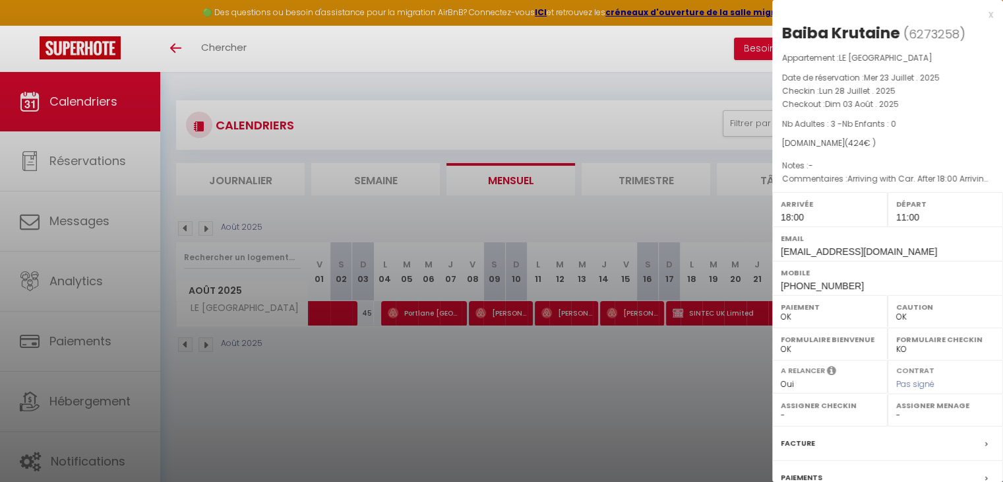
click at [570, 391] on div at bounding box center [501, 241] width 1003 height 482
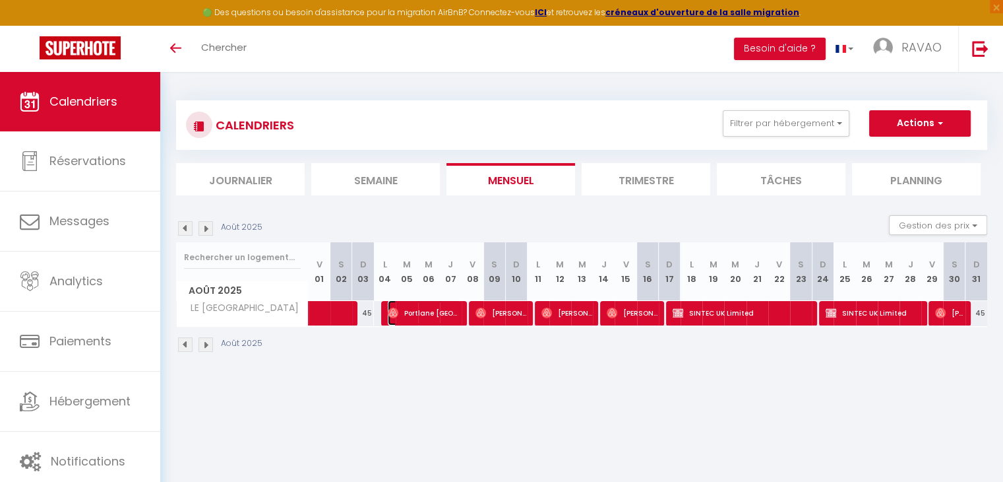
click at [426, 312] on span "Portlane [GEOGRAPHIC_DATA]" at bounding box center [424, 312] width 73 height 25
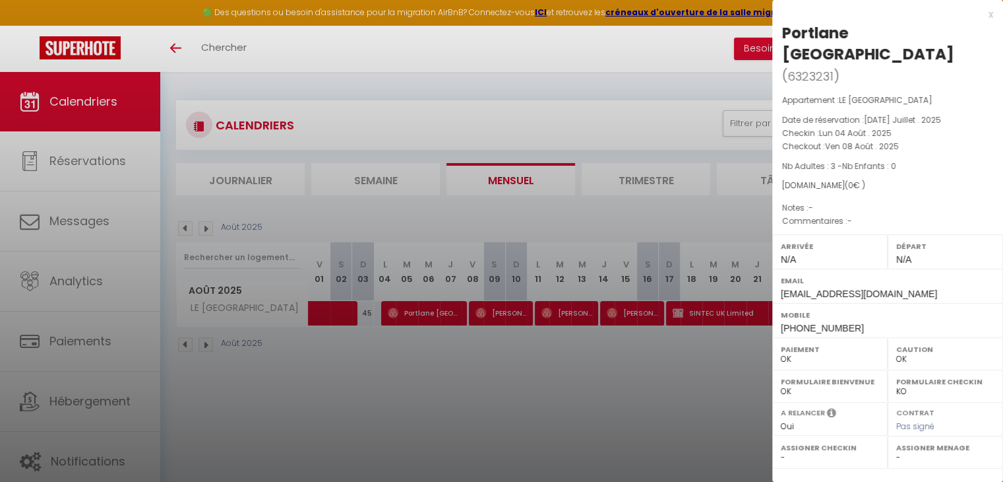
click at [435, 406] on div at bounding box center [501, 241] width 1003 height 482
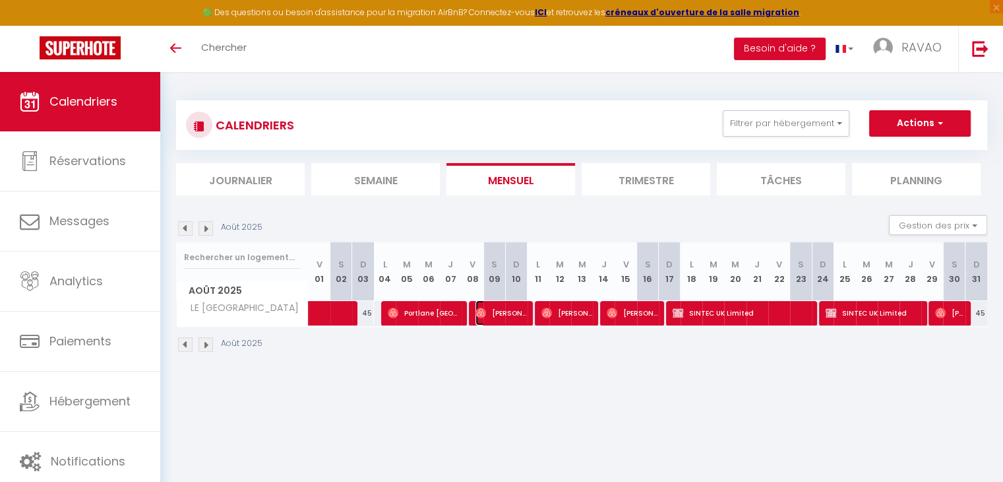
click at [495, 313] on span "[PERSON_NAME]" at bounding box center [501, 312] width 51 height 25
select select "1"
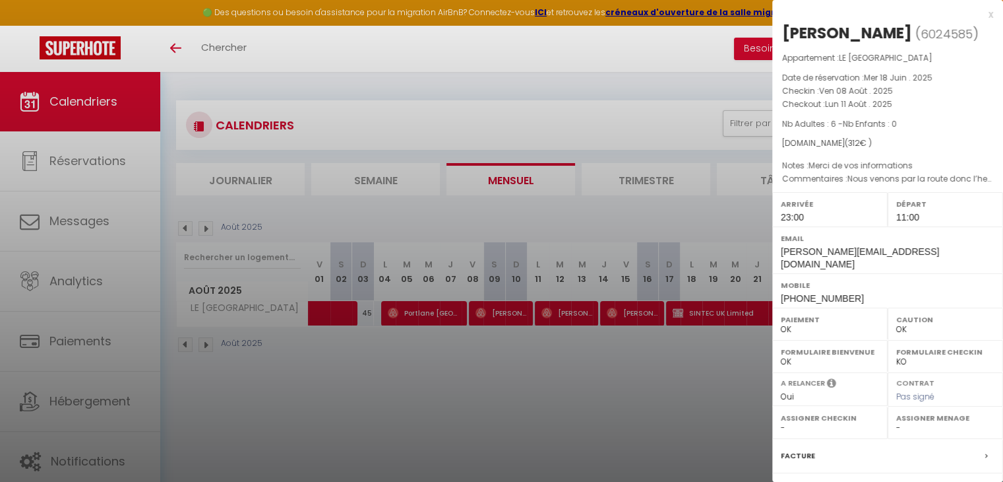
click at [493, 400] on div at bounding box center [501, 241] width 1003 height 482
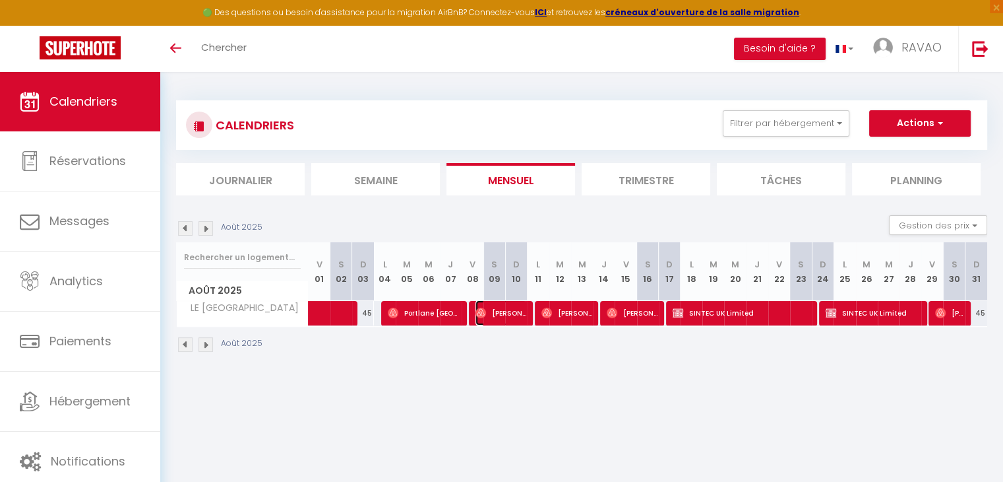
click at [517, 315] on span "[PERSON_NAME]" at bounding box center [501, 312] width 51 height 25
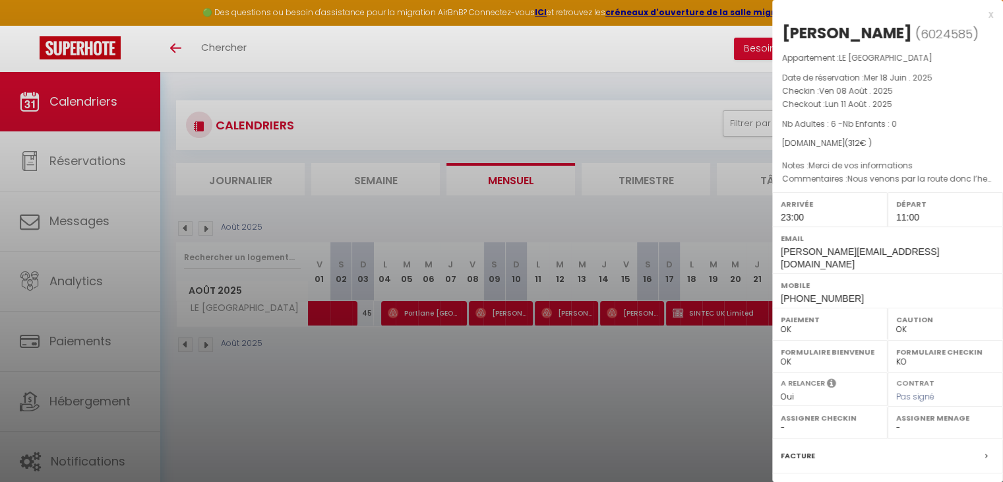
click at [562, 318] on div at bounding box center [501, 241] width 1003 height 482
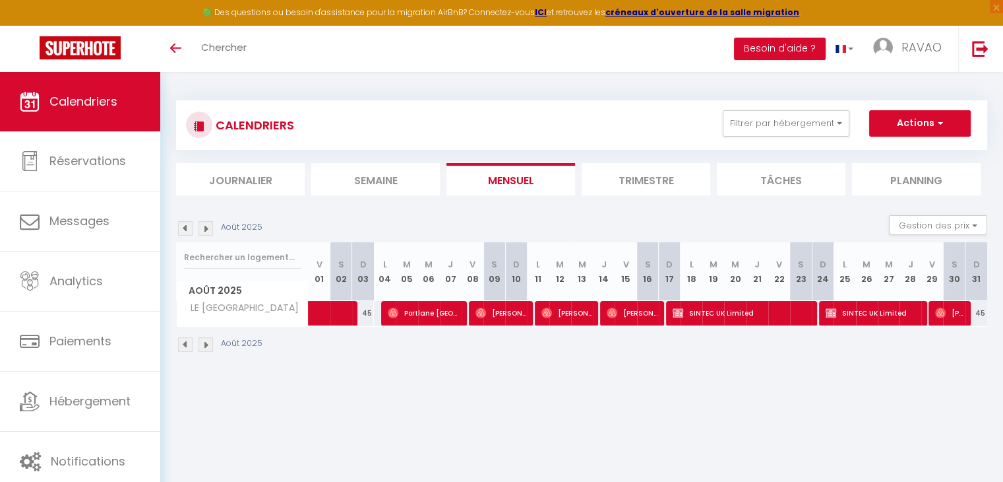
click at [562, 318] on body "🟢 Des questions ou besoin d'assistance pour la migration AirBnB? Connectez-vous…" at bounding box center [501, 313] width 1003 height 482
click at [550, 354] on div "Août 2025" at bounding box center [581, 346] width 811 height 39
click at [562, 313] on span "[PERSON_NAME]" at bounding box center [567, 312] width 51 height 25
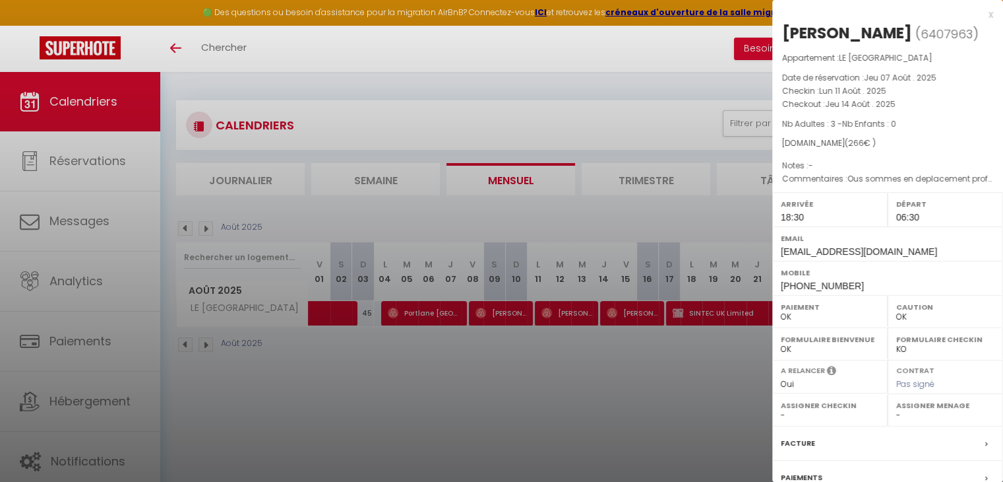
click at [610, 362] on div at bounding box center [501, 241] width 1003 height 482
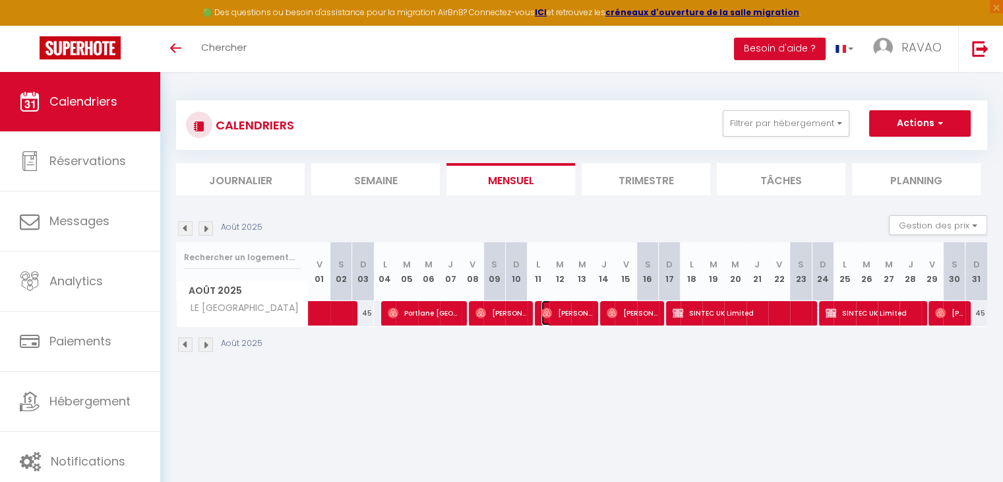
click at [563, 314] on span "[PERSON_NAME]" at bounding box center [567, 312] width 51 height 25
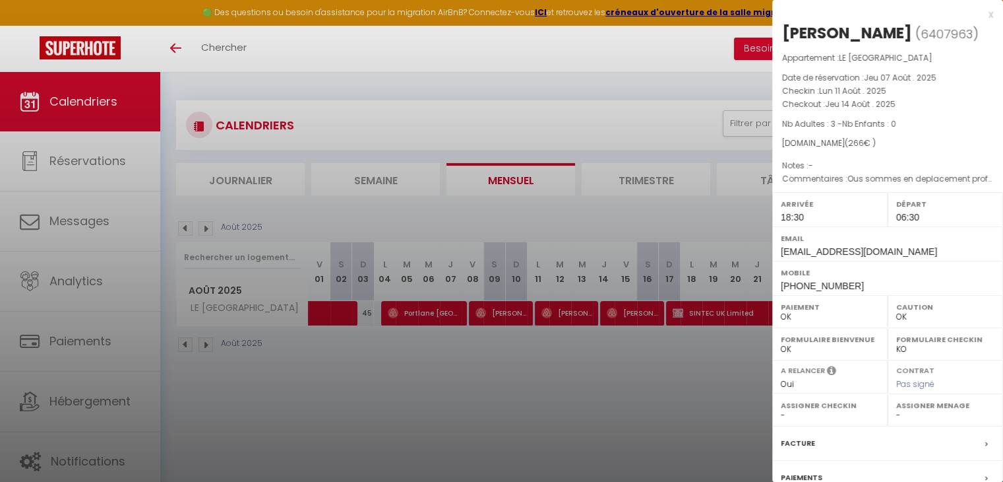
click at [631, 313] on div at bounding box center [501, 241] width 1003 height 482
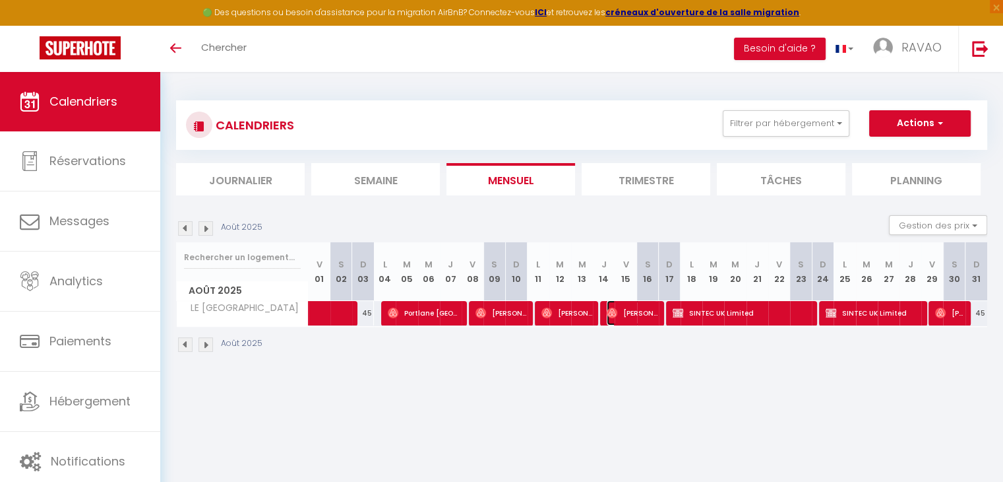
click at [631, 313] on span "[PERSON_NAME]" at bounding box center [632, 312] width 51 height 25
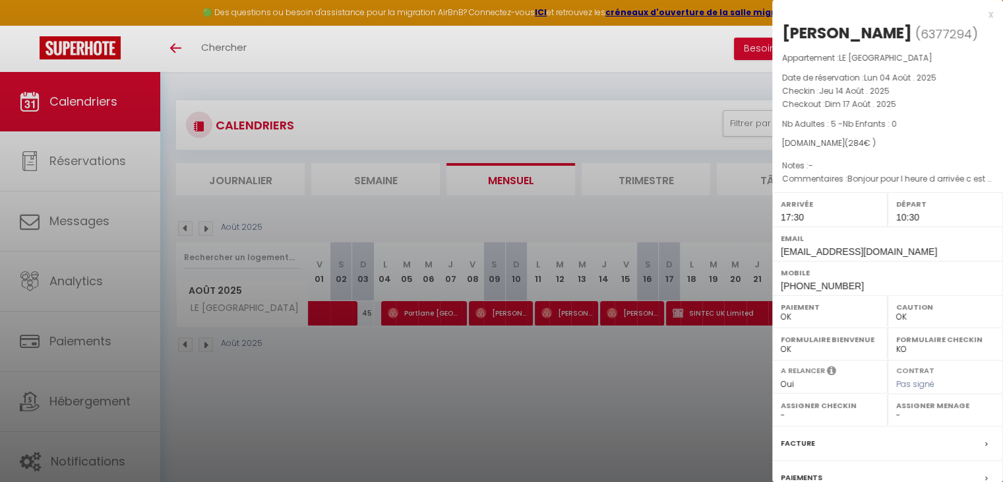
click at [591, 407] on div at bounding box center [501, 241] width 1003 height 482
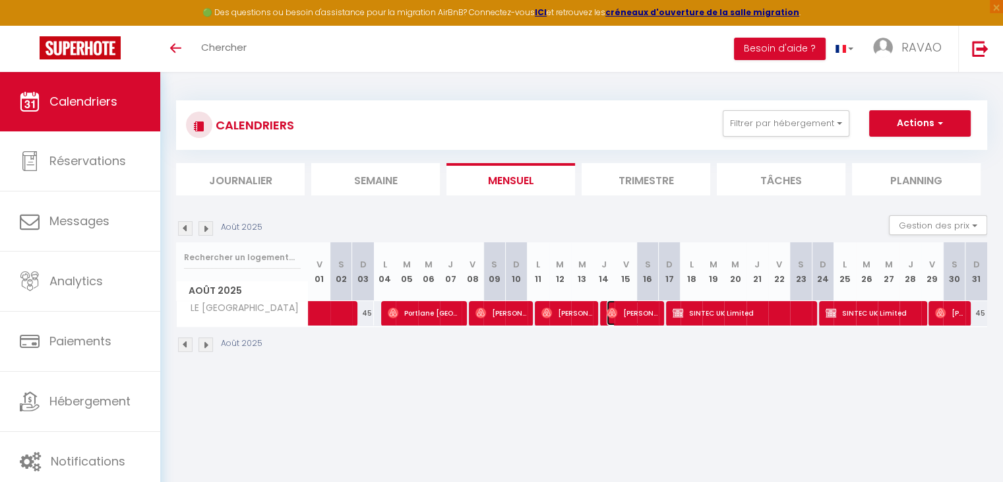
click at [623, 306] on span "[PERSON_NAME]" at bounding box center [632, 312] width 51 height 25
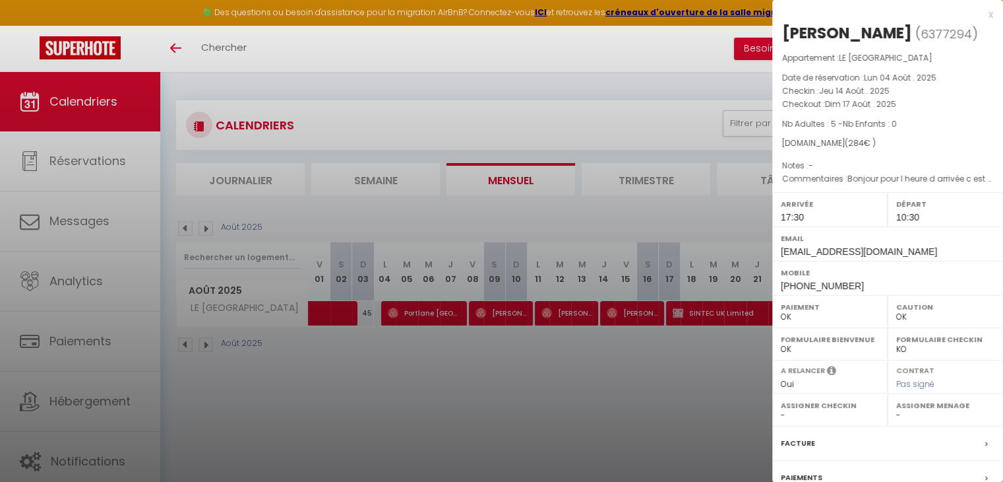
click at [619, 407] on div at bounding box center [501, 241] width 1003 height 482
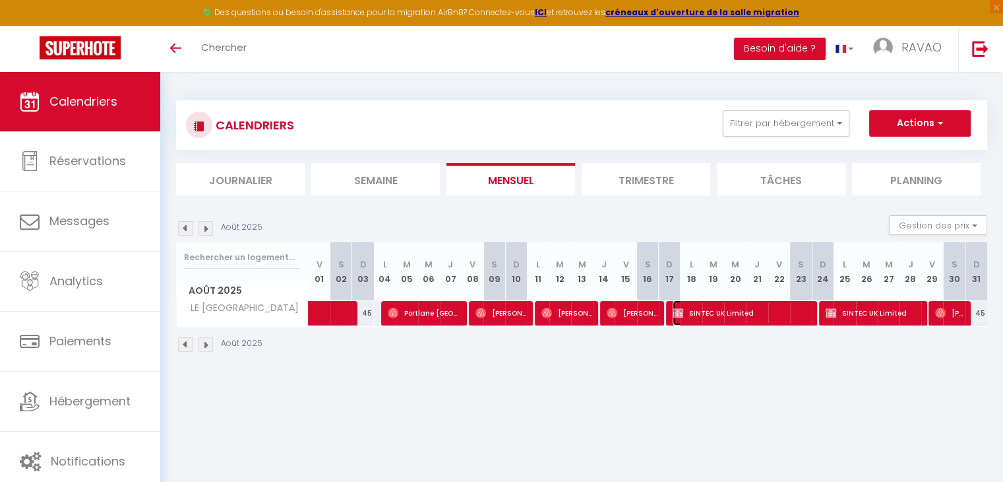
click at [743, 312] on span "SINTEC UK Limited" at bounding box center [742, 312] width 138 height 25
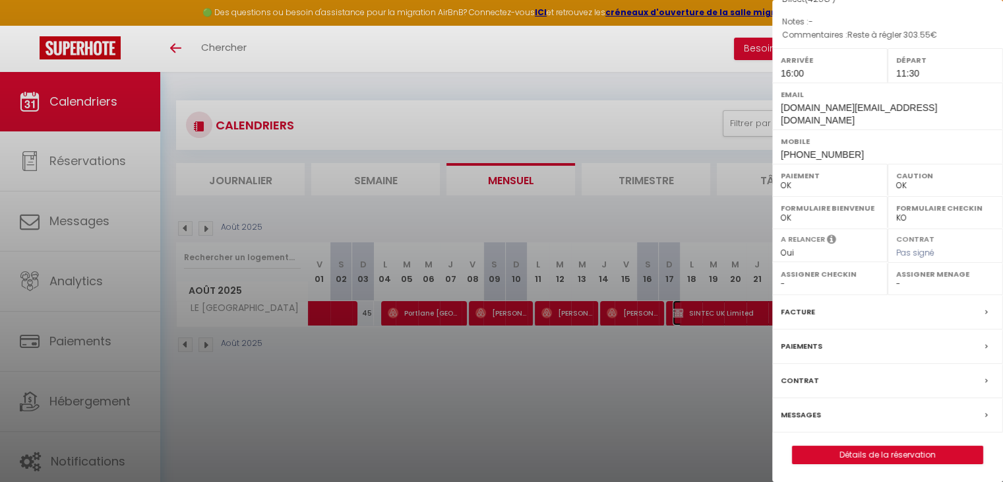
scroll to position [152, 0]
click at [844, 451] on link "Détails de la réservation" at bounding box center [888, 452] width 190 height 17
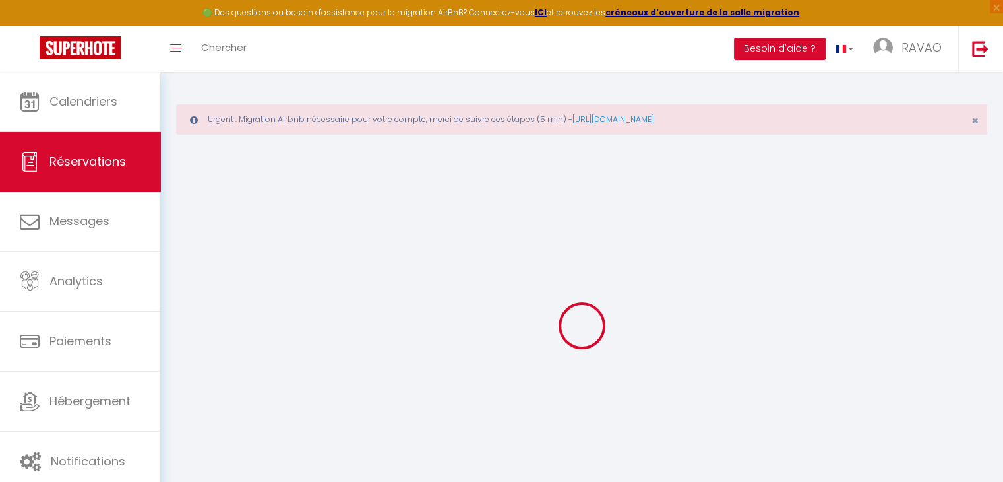
select select
checkbox input "true"
select select
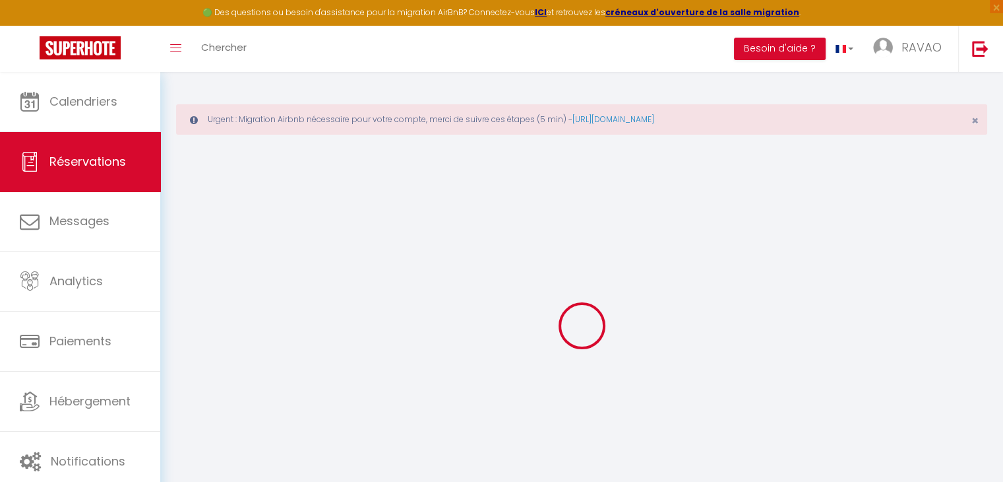
checkbox input "true"
select select
checkbox input "true"
type textarea "Reste à régler 303.55€"
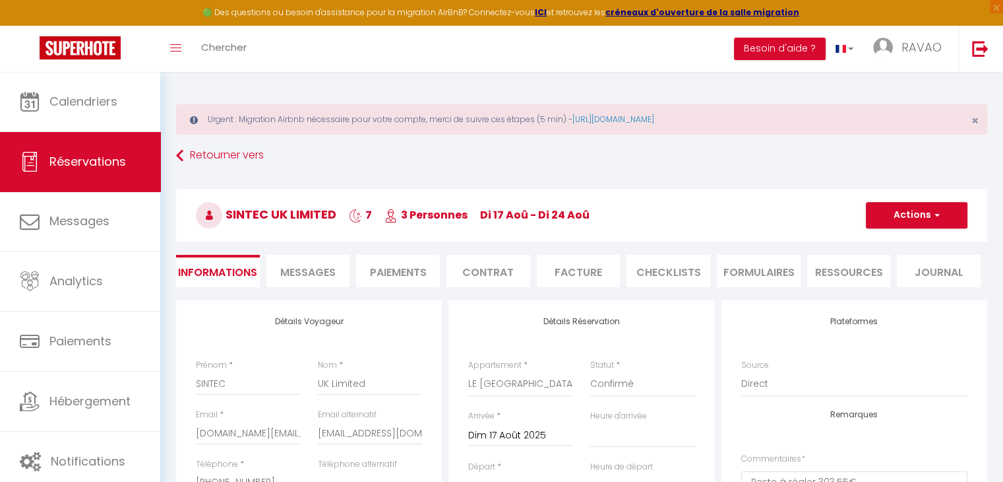
type input "89"
select select
checkbox input "true"
select select "16:00"
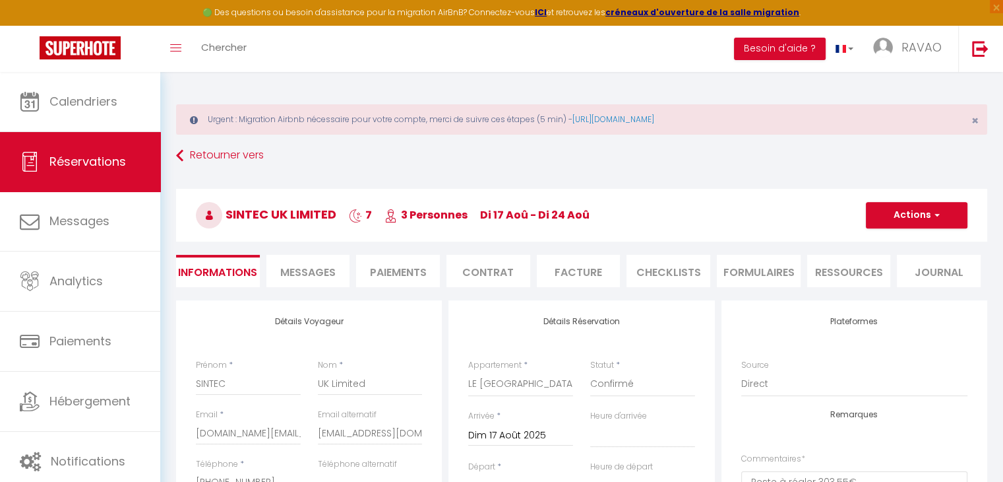
select select "11:30"
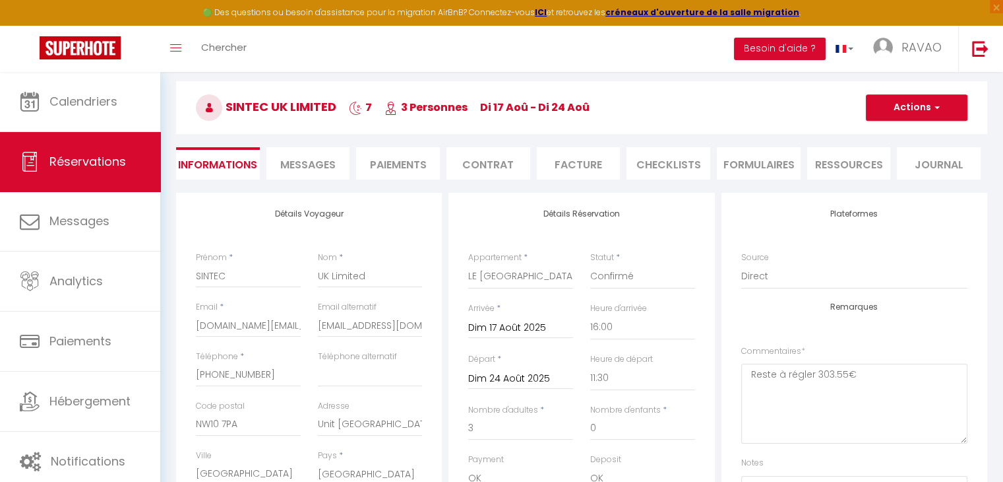
scroll to position [66, 0]
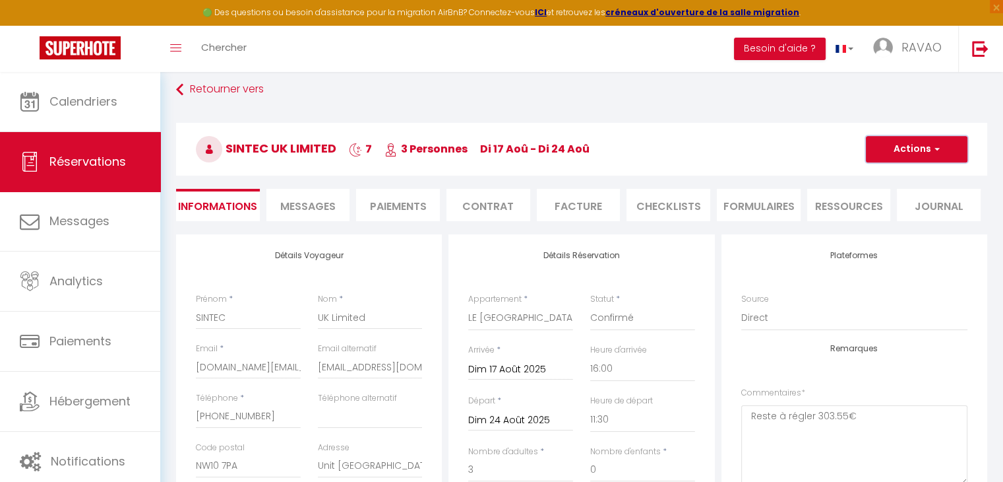
click at [901, 152] on button "Actions" at bounding box center [917, 149] width 102 height 26
click at [722, 105] on div "Retourner vers SINTEC UK Limited 7 3 Personnes di 17 Aoû - di 24 Aoû Actions En…" at bounding box center [582, 156] width 829 height 156
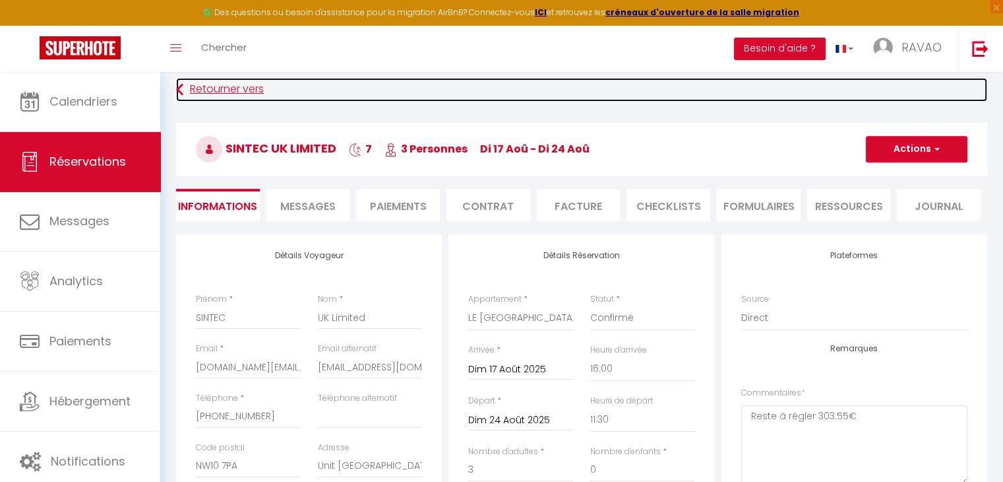
click at [192, 85] on link "Retourner vers" at bounding box center [581, 90] width 811 height 24
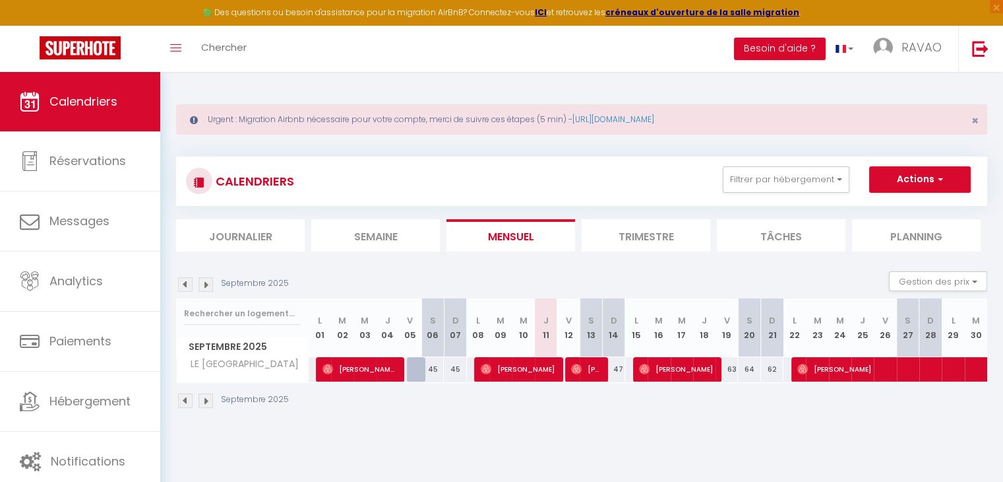
click at [185, 397] on img at bounding box center [185, 400] width 15 height 15
